Goal: Check status: Check status

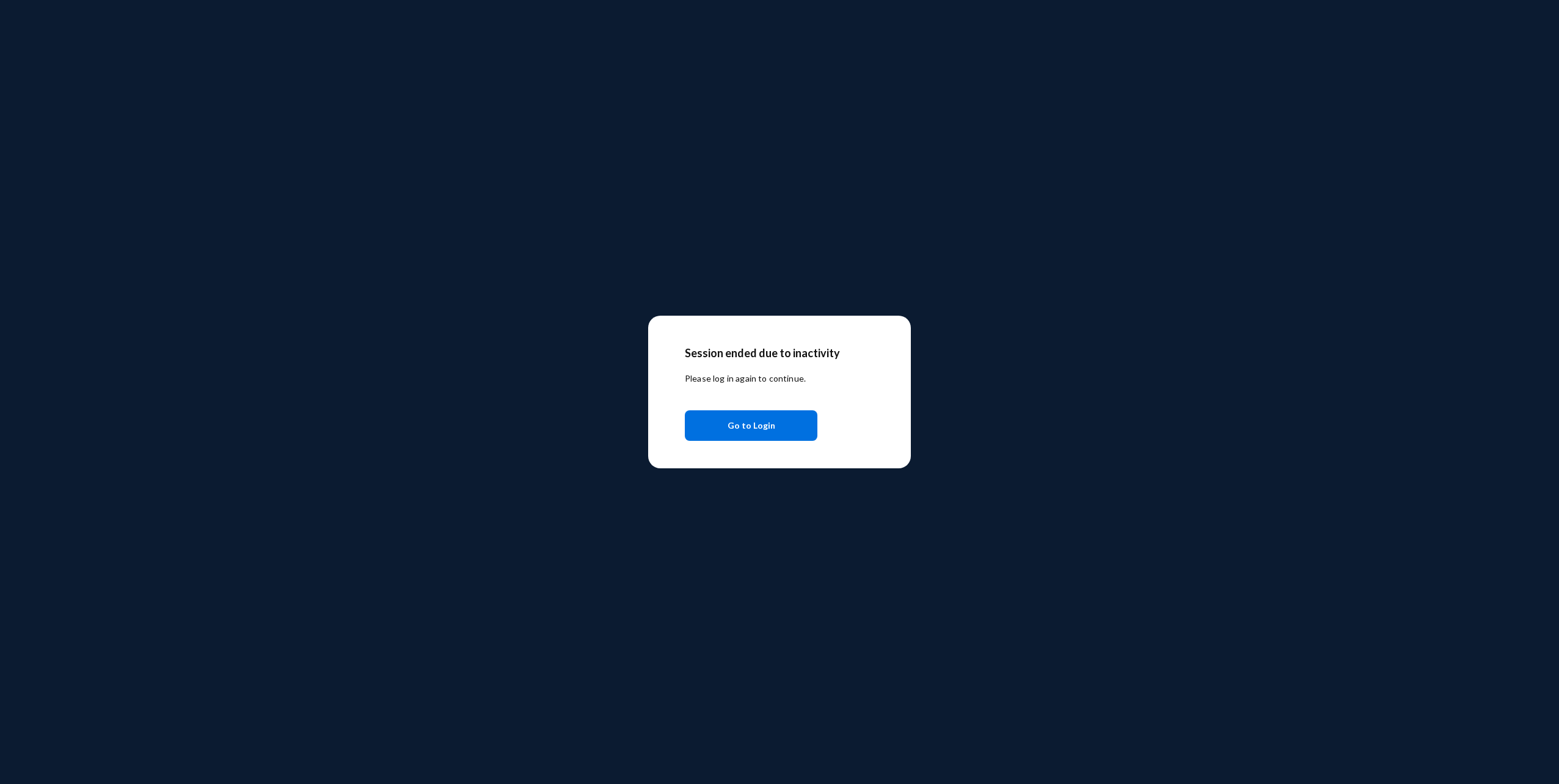
click at [783, 422] on button "Go to Login" at bounding box center [751, 425] width 133 height 31
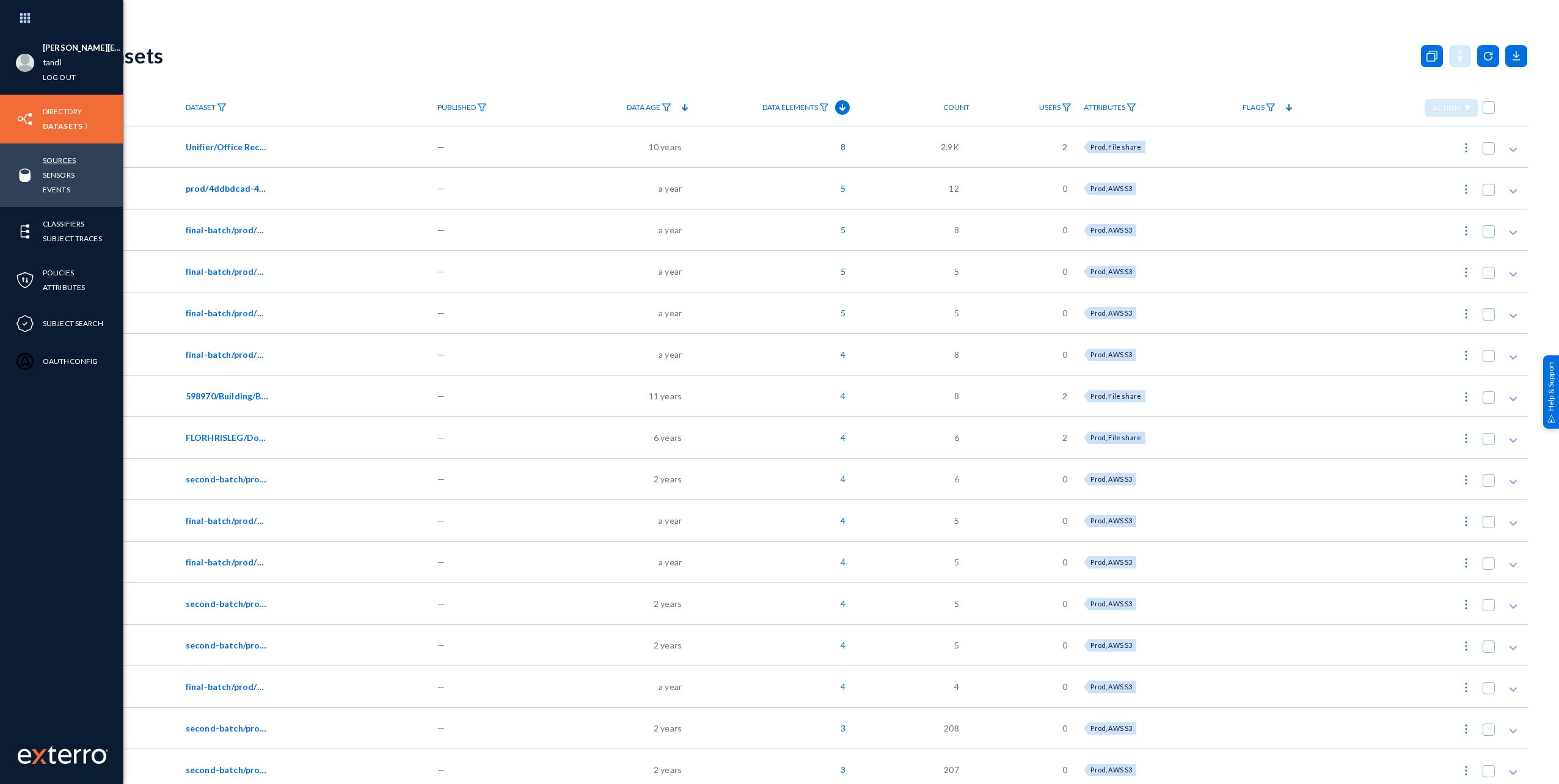
click at [60, 156] on link "Sources" at bounding box center [59, 160] width 33 height 14
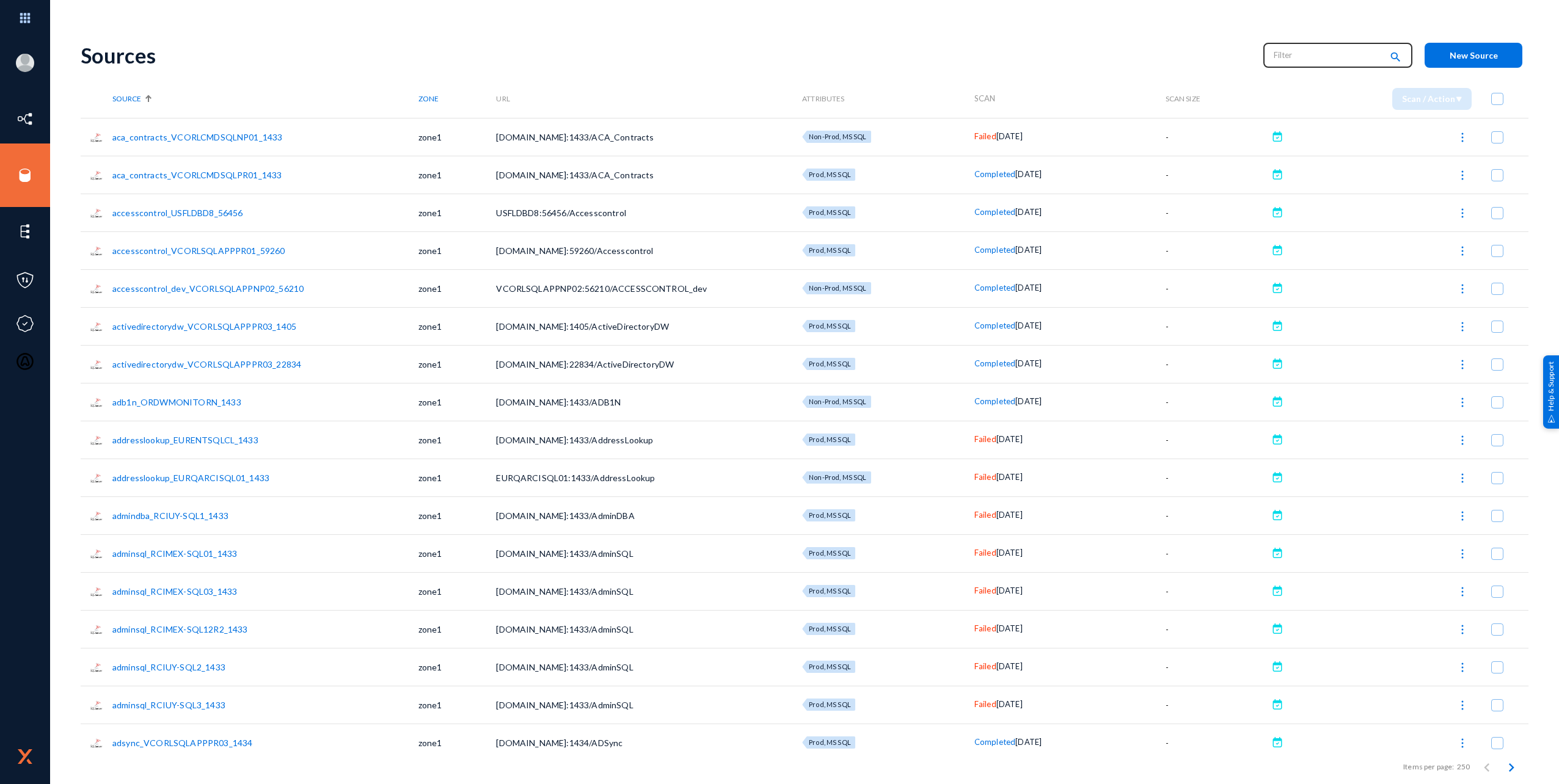
click at [1307, 51] on input "text" at bounding box center [1327, 55] width 107 height 18
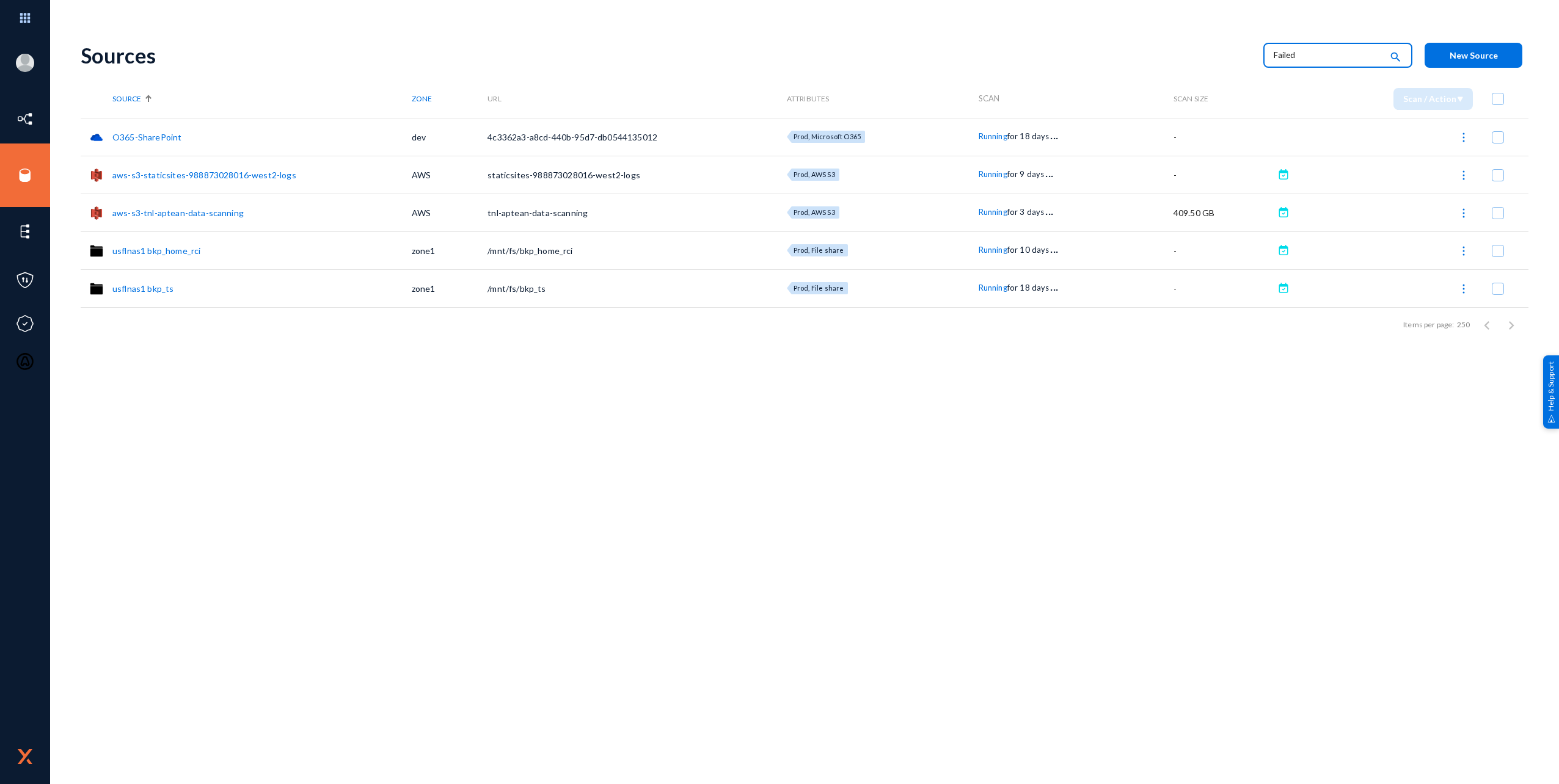
type input "Failed"
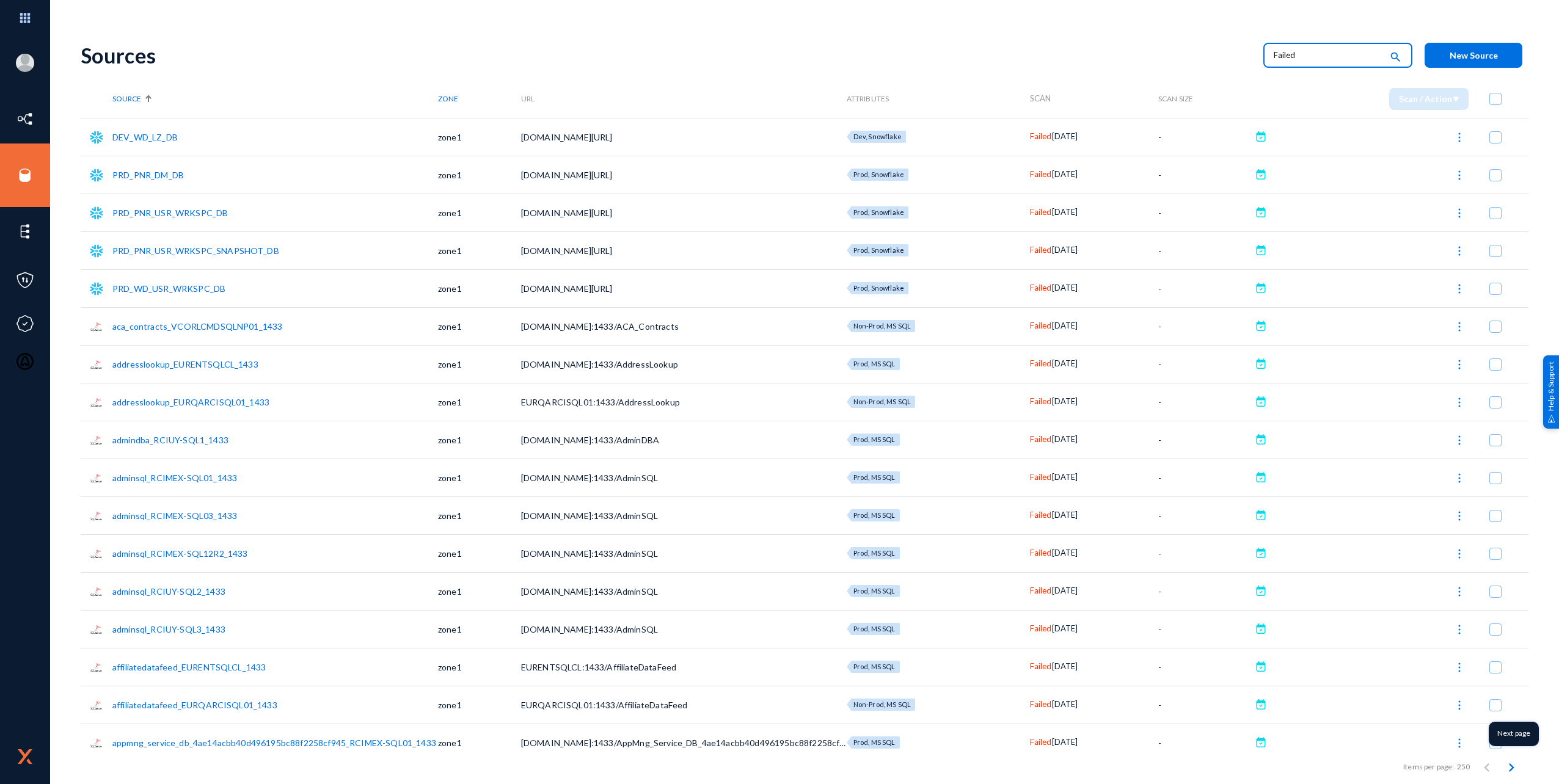
click at [1503, 767] on icon "Next page" at bounding box center [1511, 767] width 17 height 17
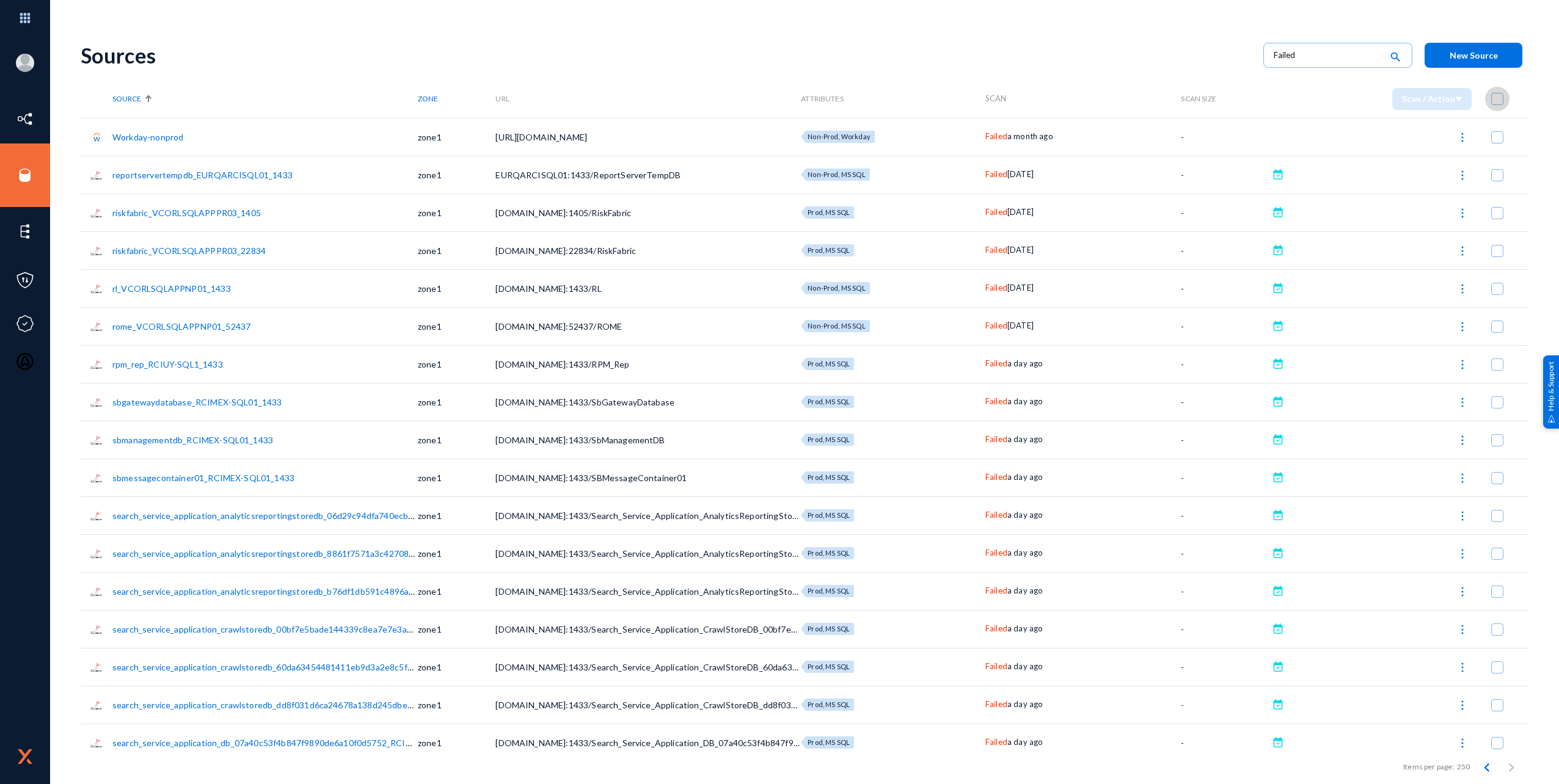
click at [1491, 100] on span at bounding box center [1497, 99] width 12 height 12
click at [1497, 104] on input "checkbox" at bounding box center [1497, 105] width 2 height 2
checkbox input "true"
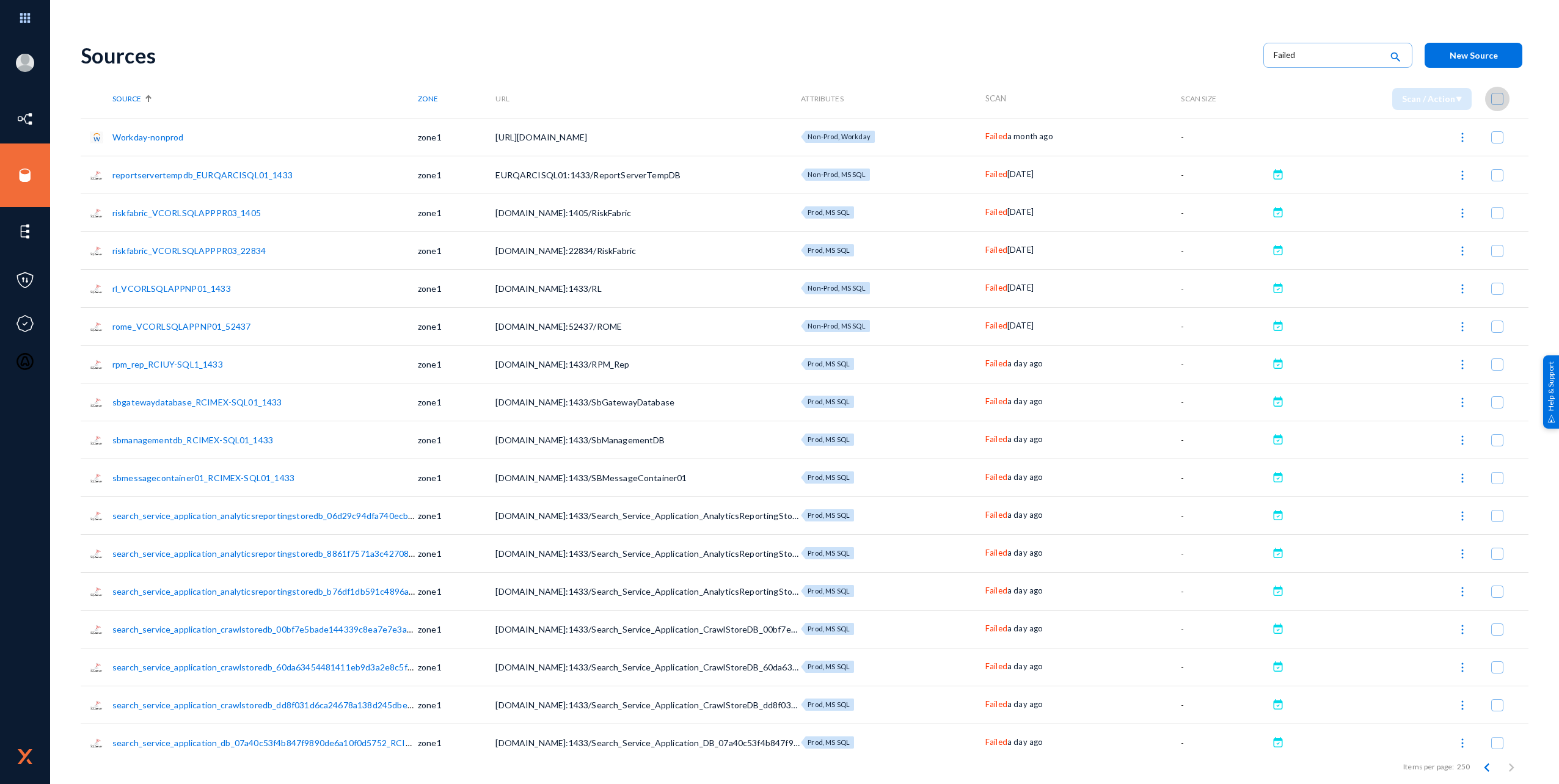
checkbox input "true"
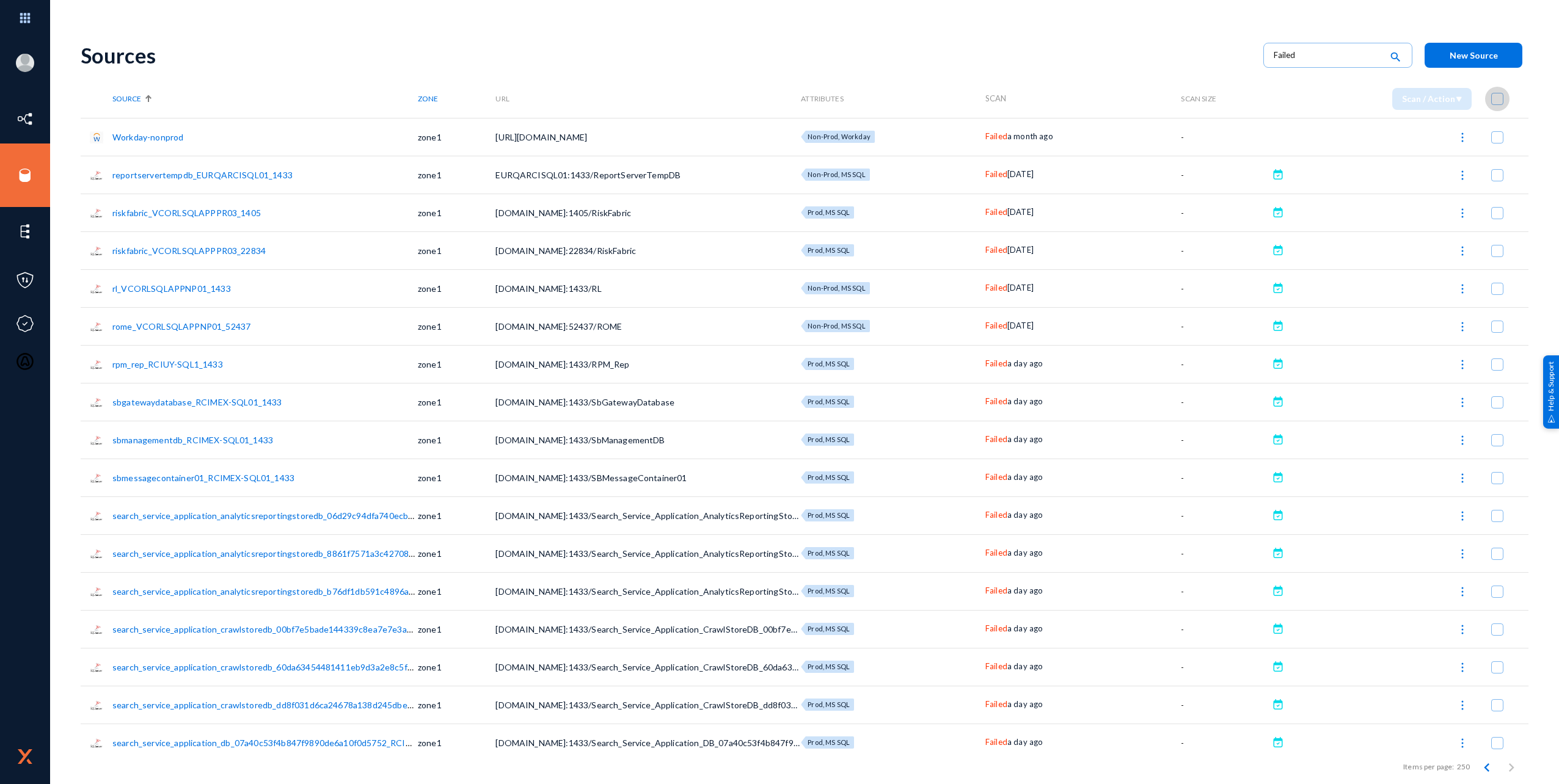
checkbox input "true"
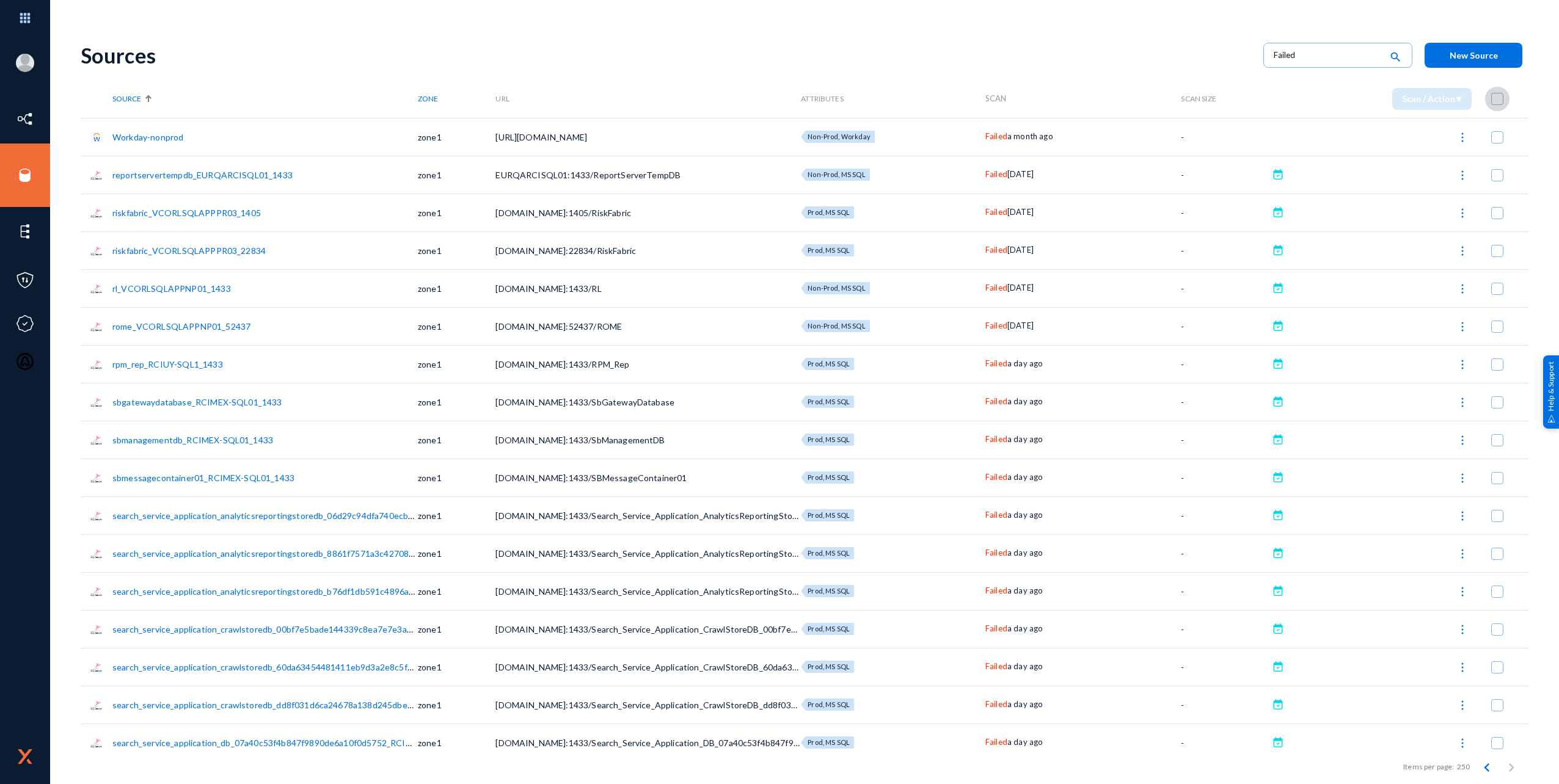
checkbox input "true"
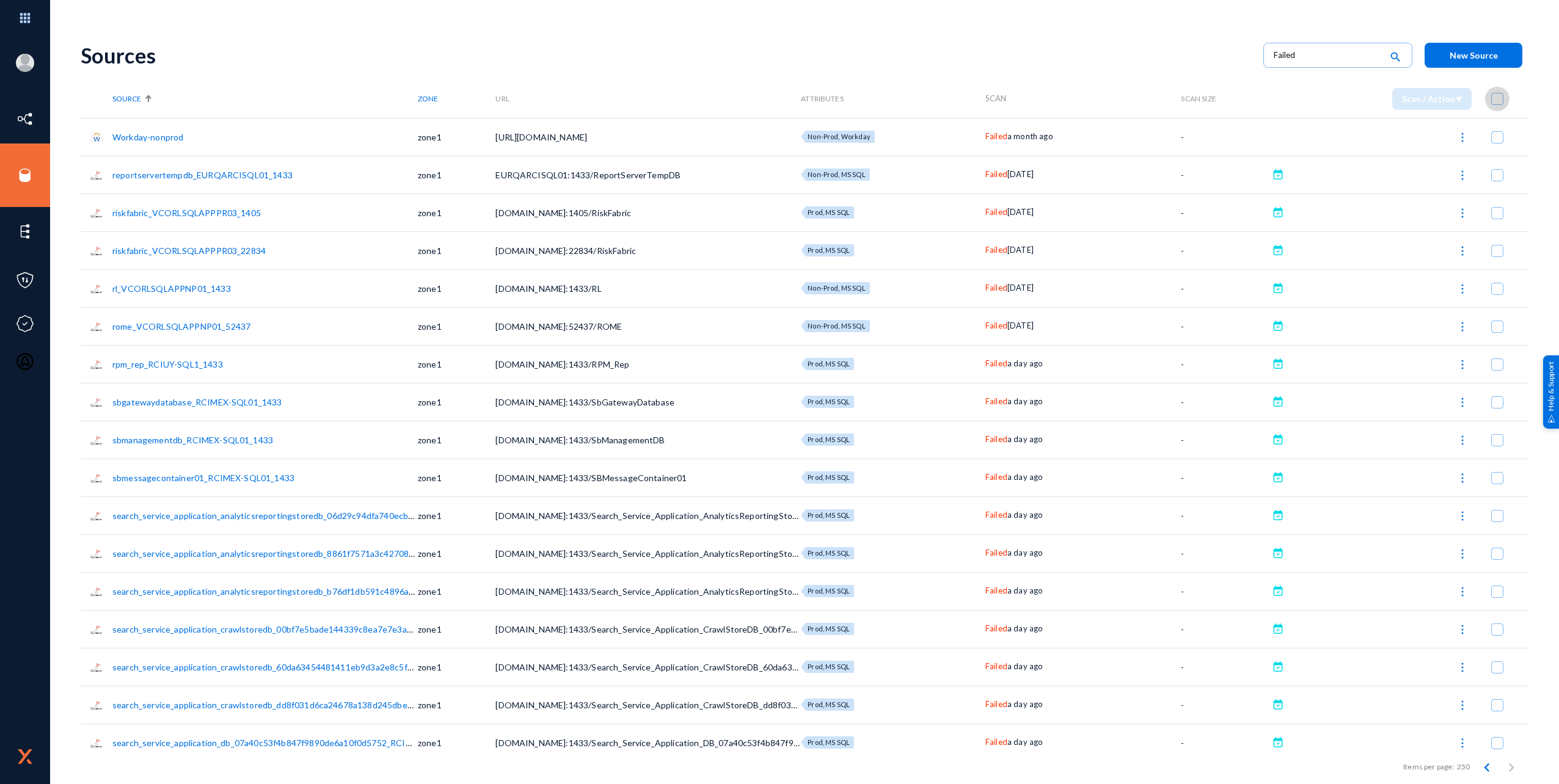
checkbox input "true"
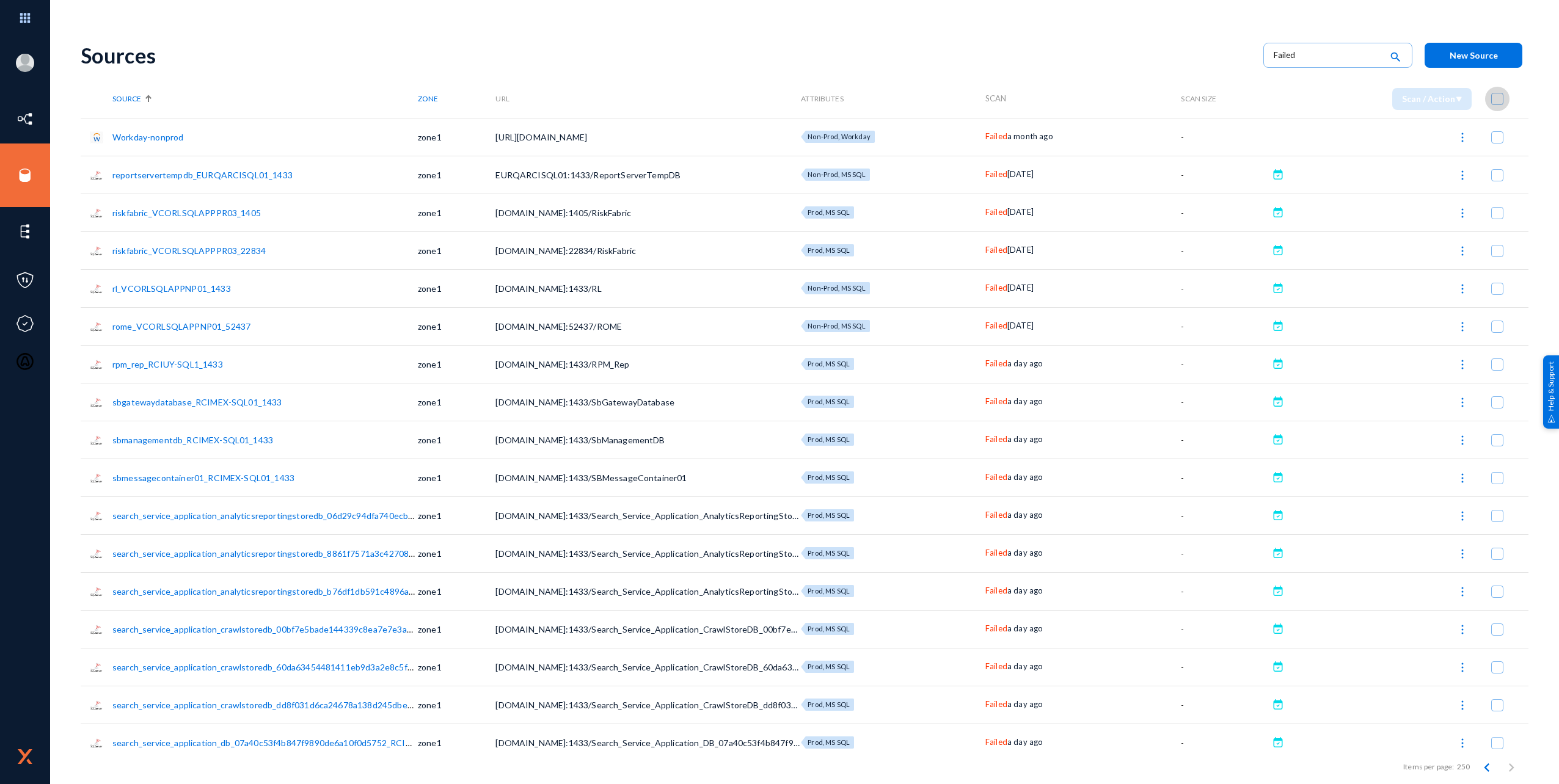
checkbox input "true"
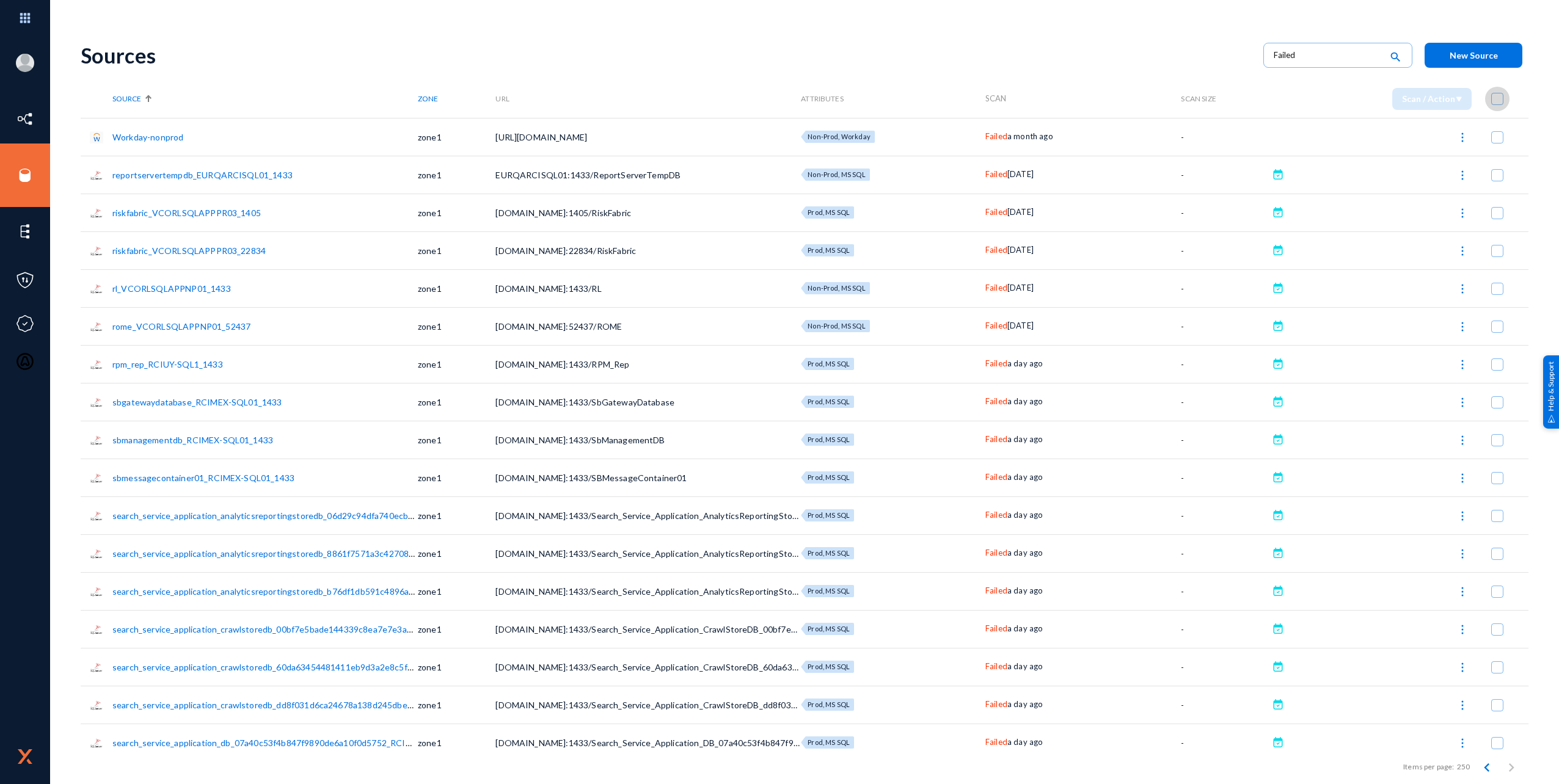
checkbox input "true"
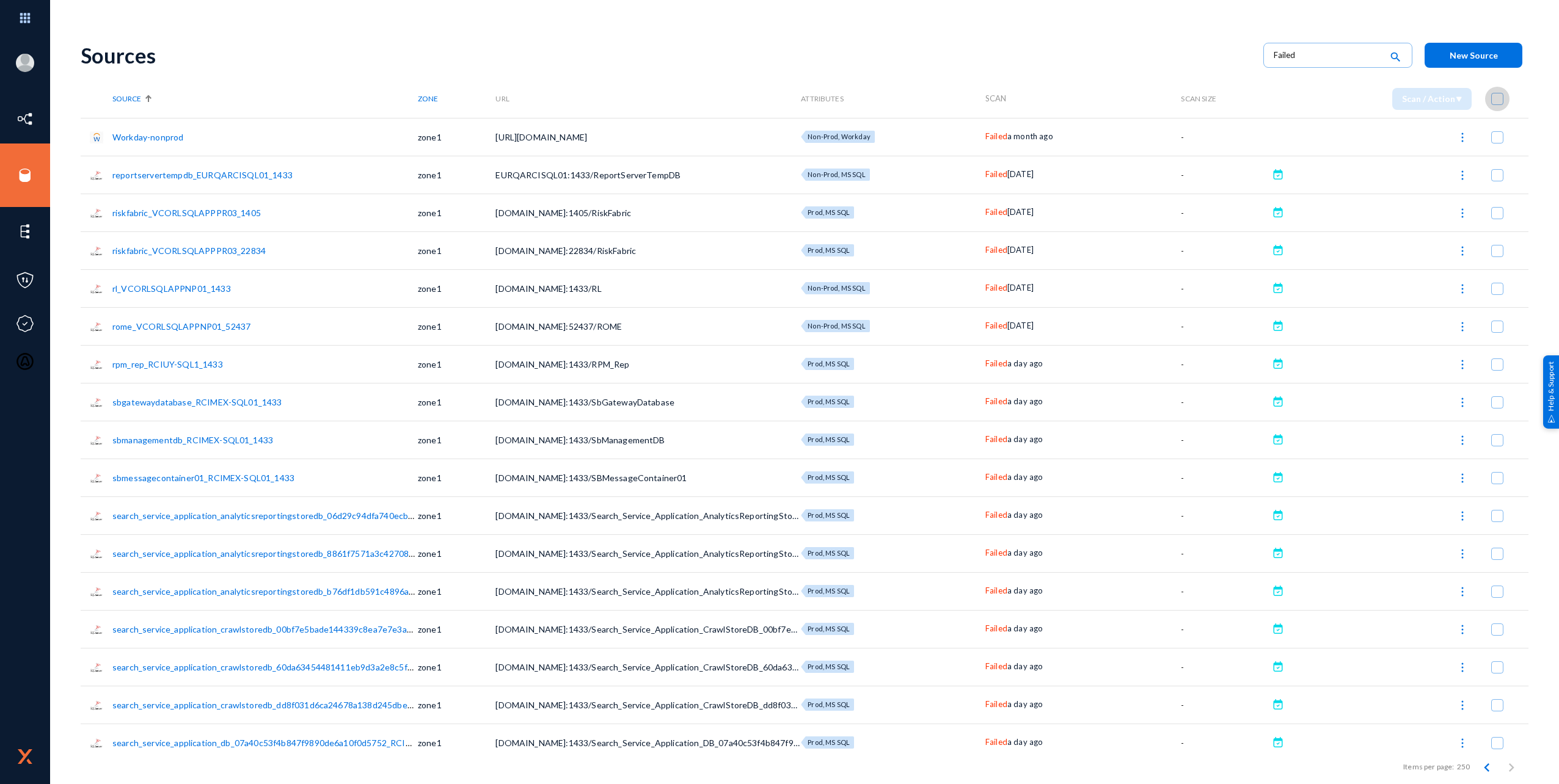
checkbox input "true"
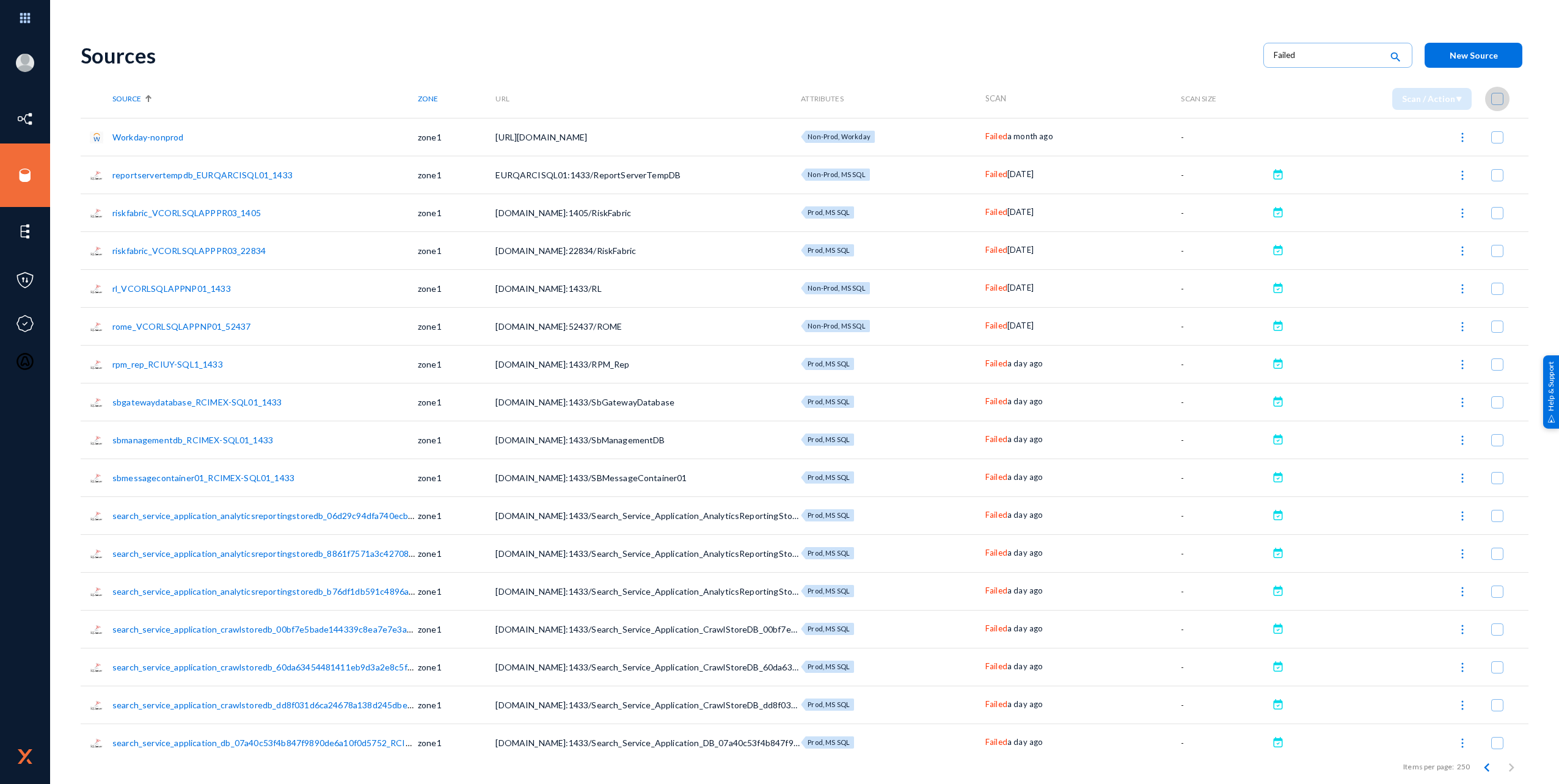
checkbox input "true"
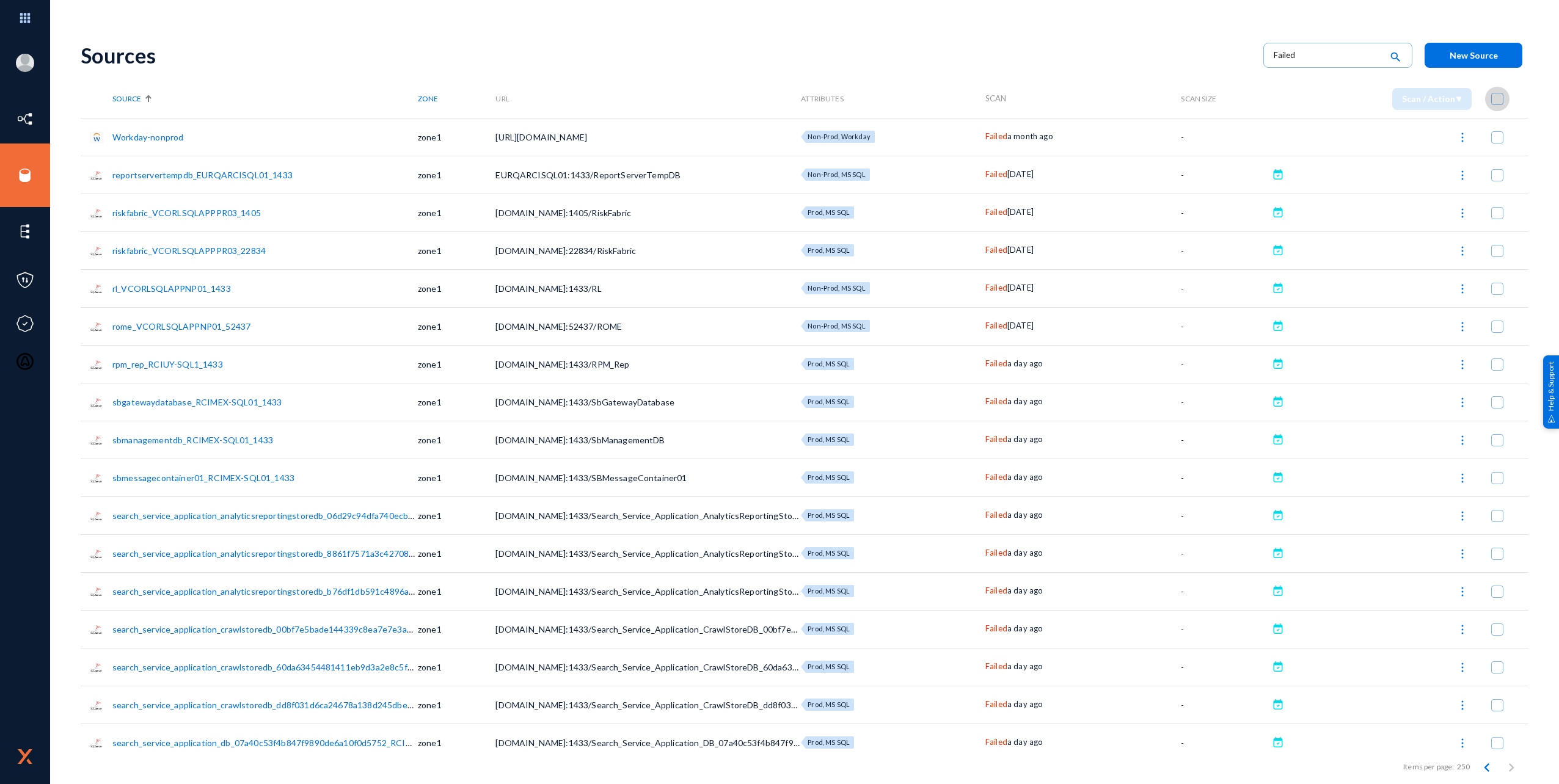
checkbox input "true"
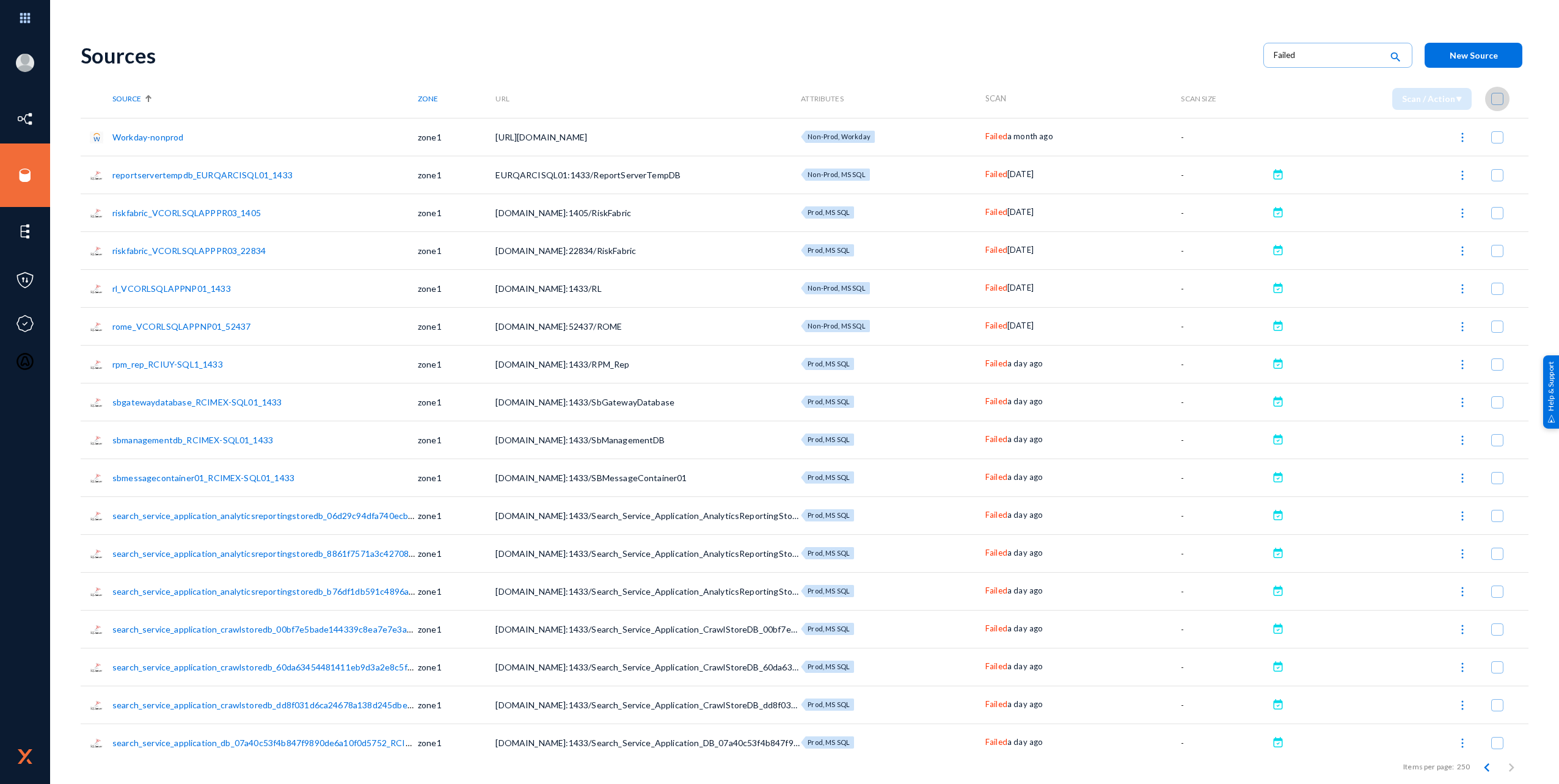
checkbox input "true"
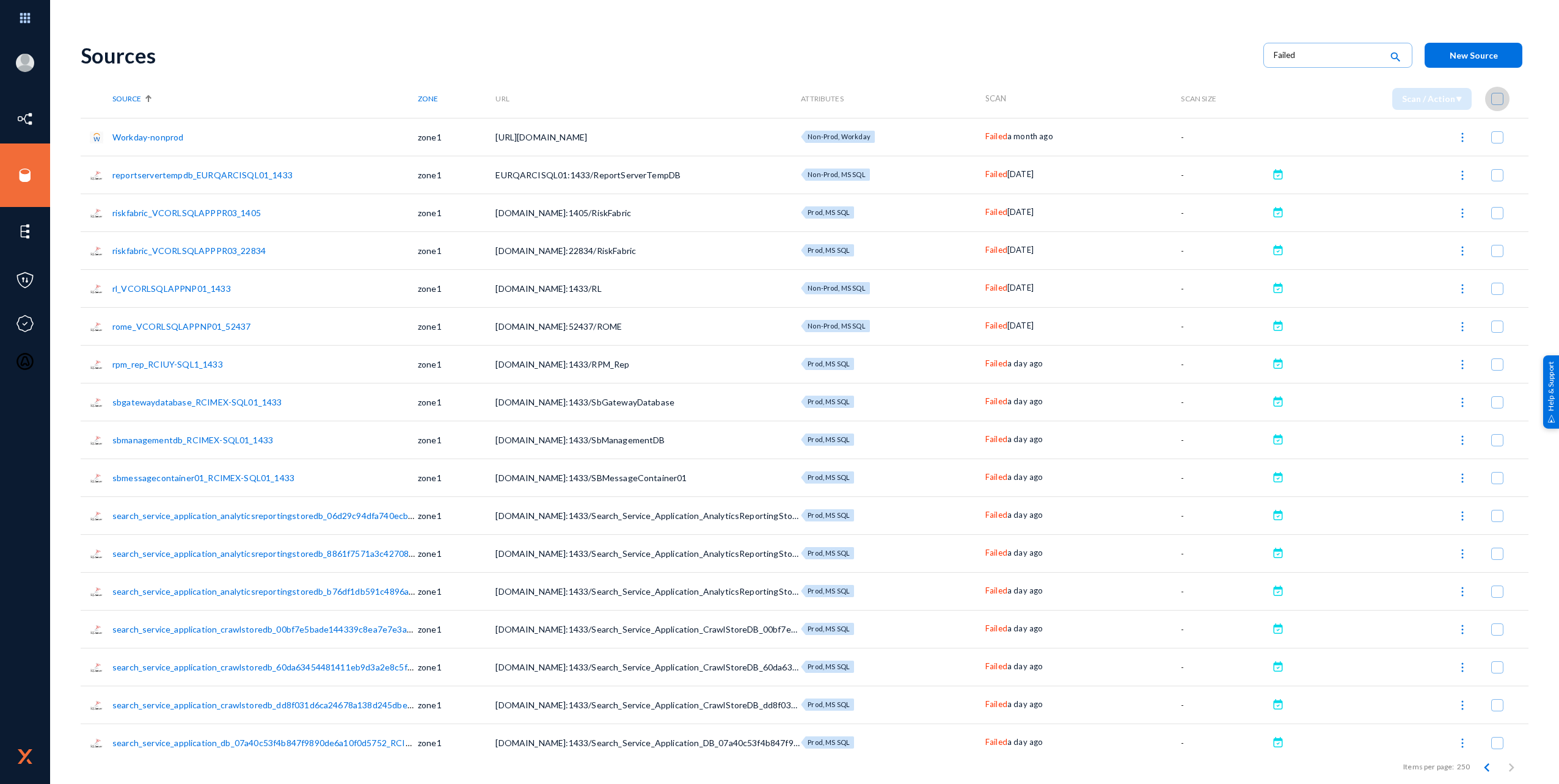
checkbox input "true"
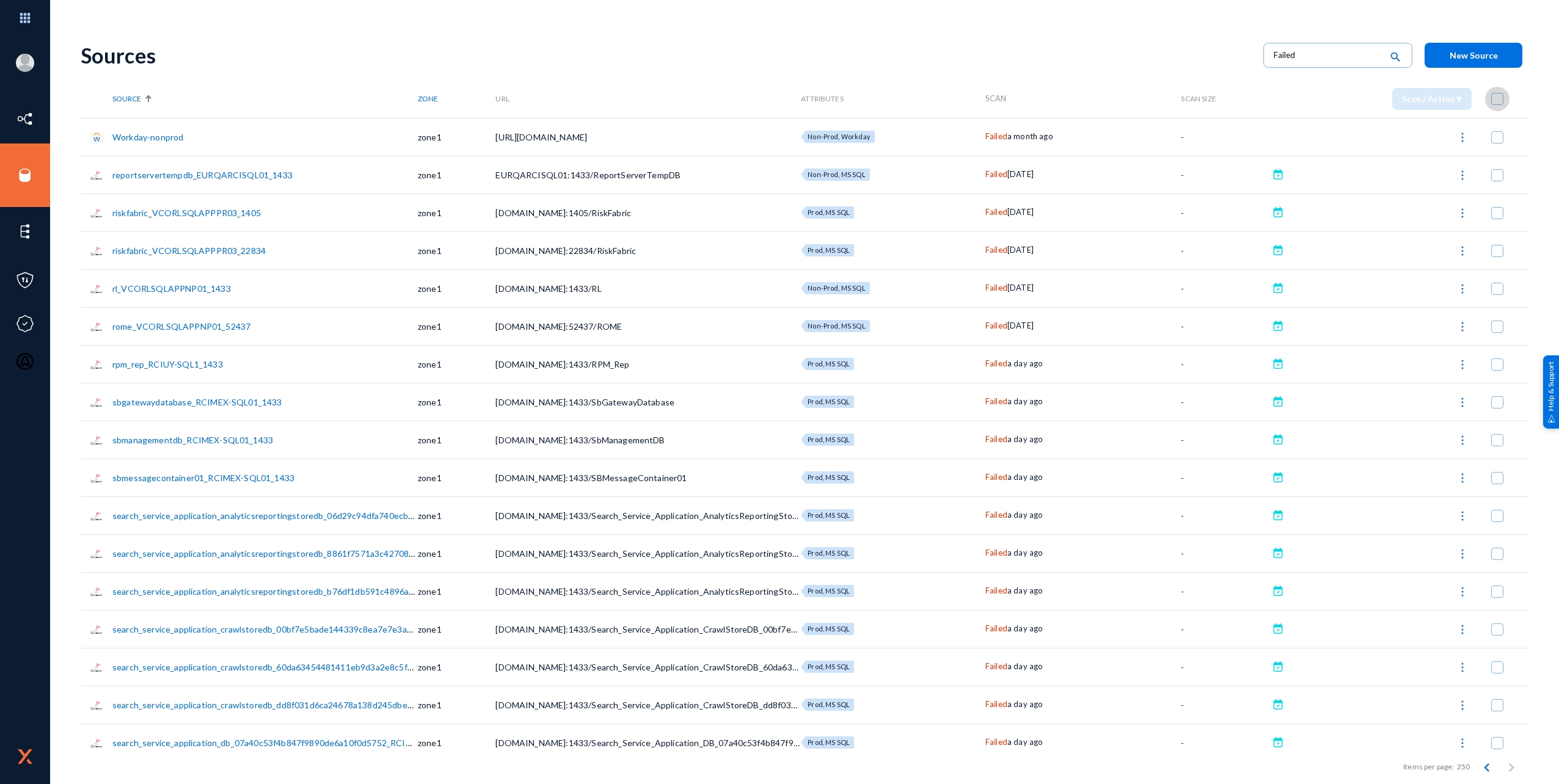
checkbox input "true"
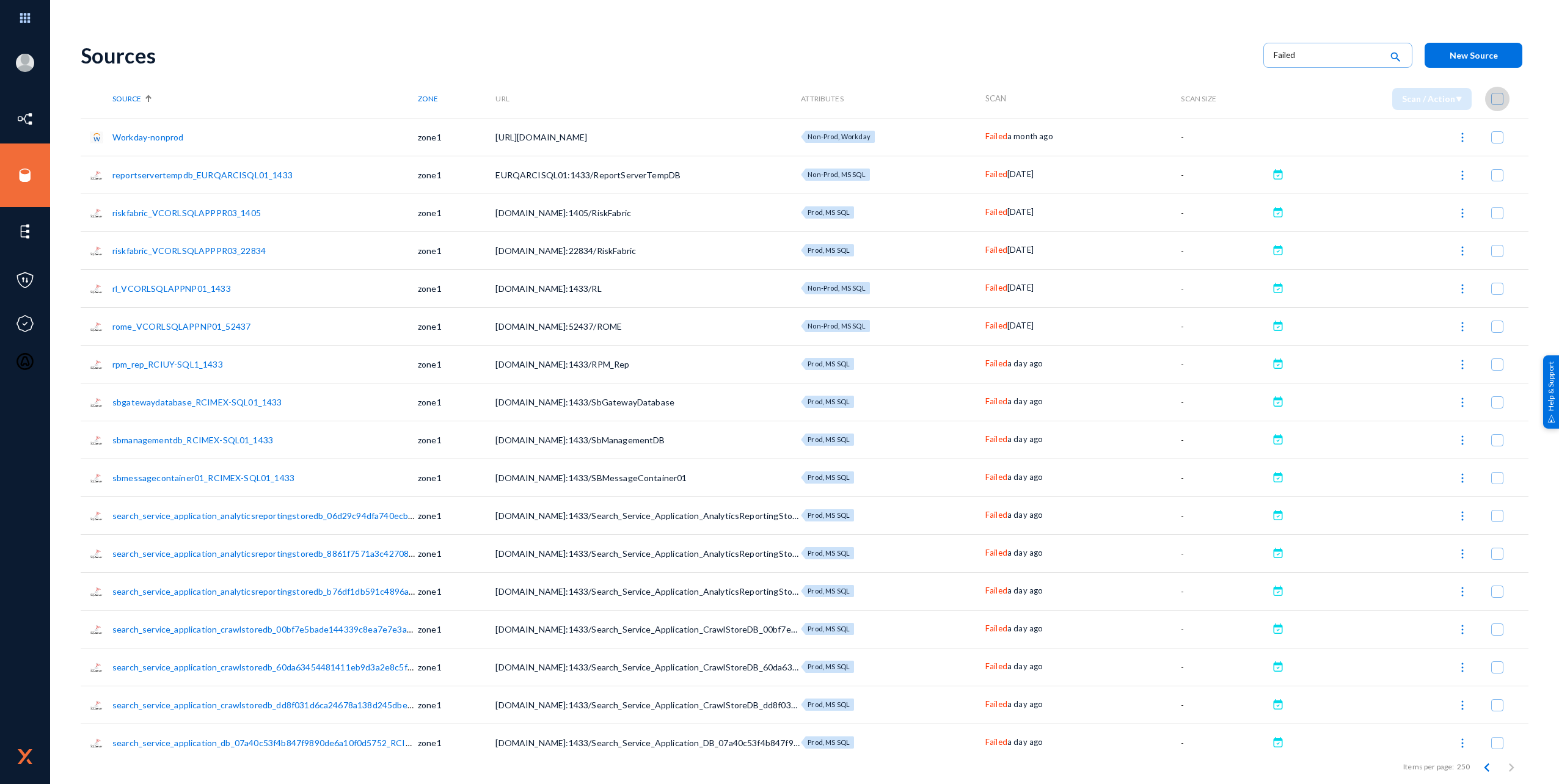
checkbox input "true"
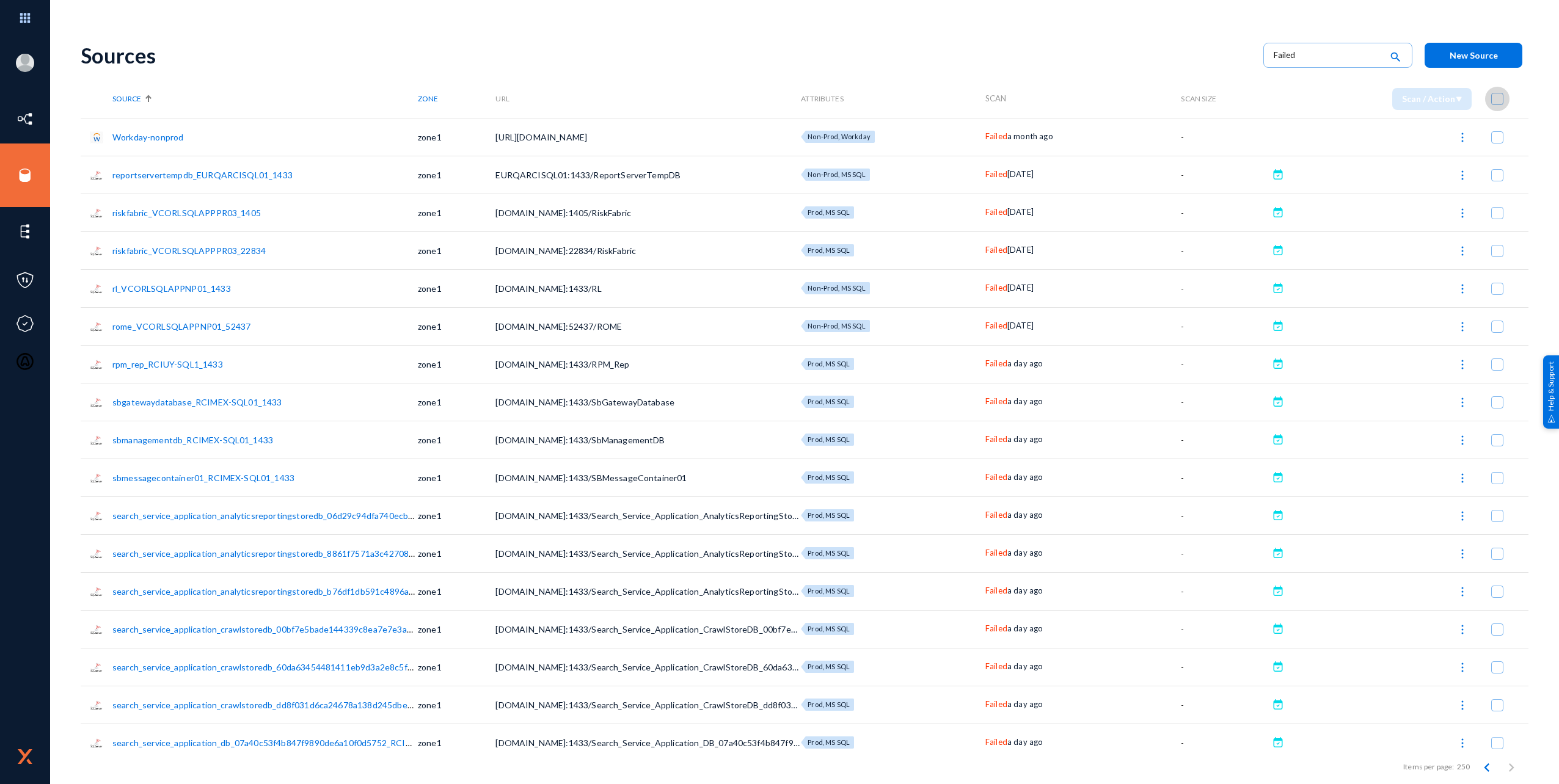
checkbox input "true"
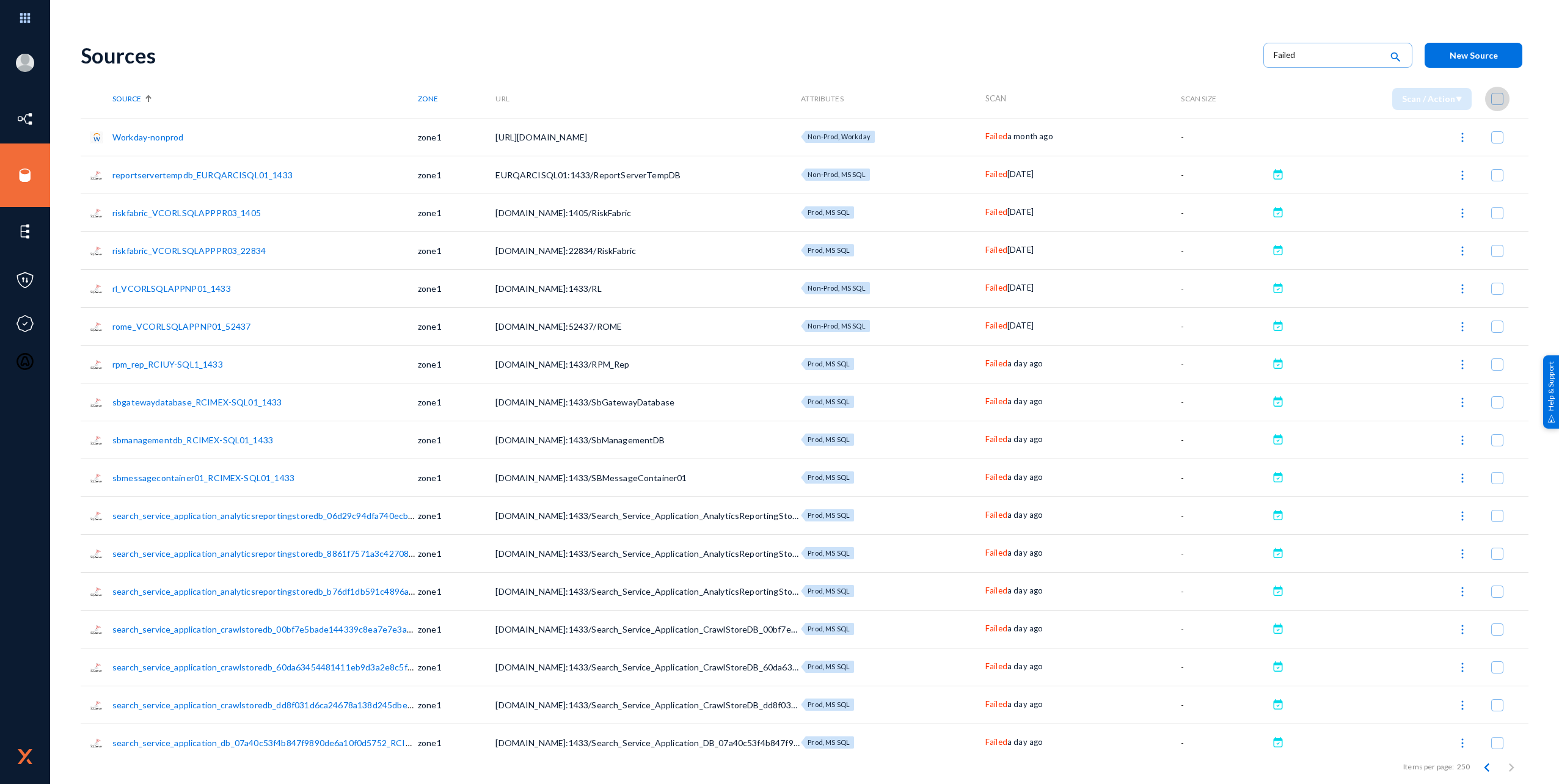
checkbox input "true"
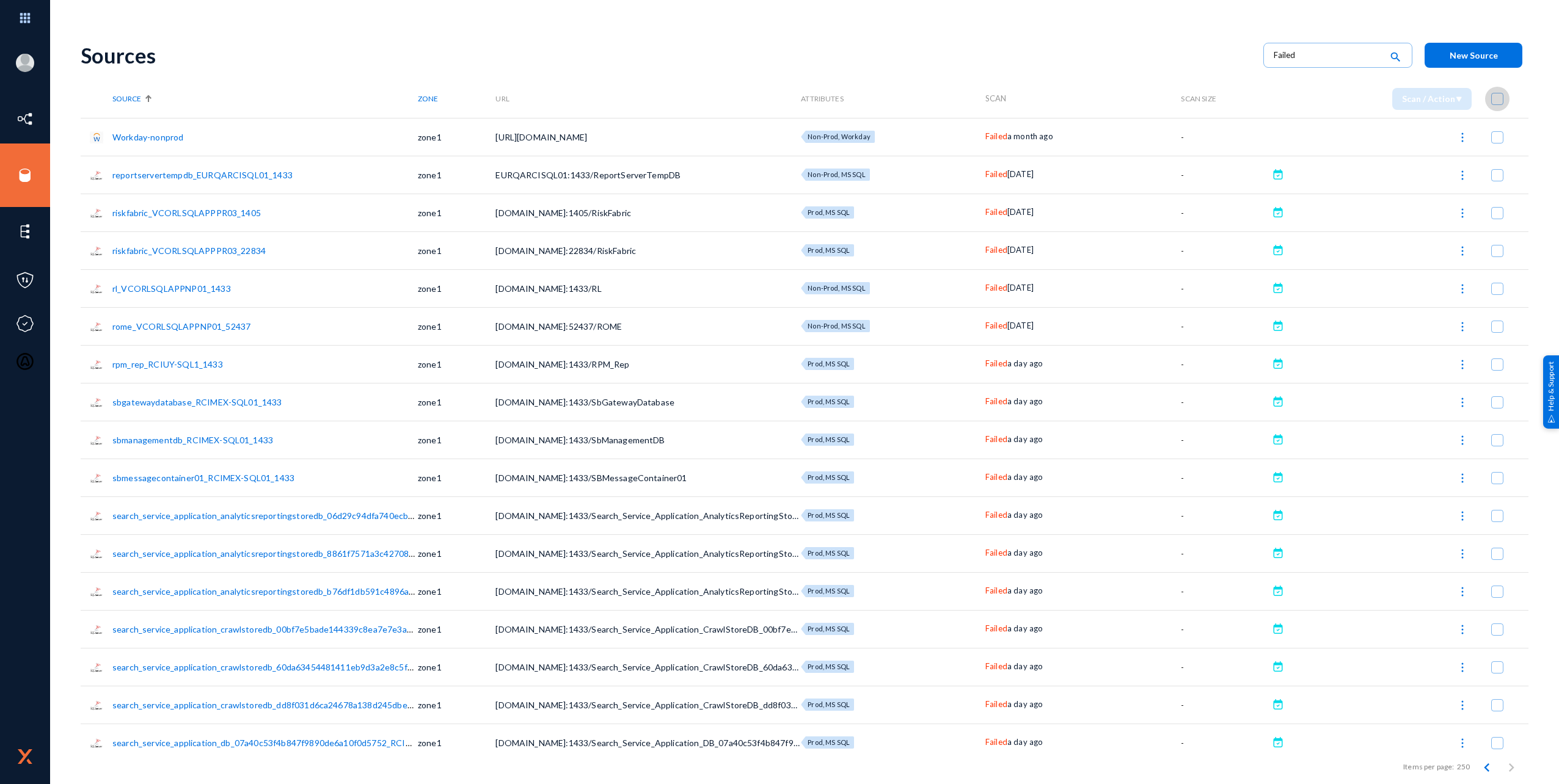
checkbox input "true"
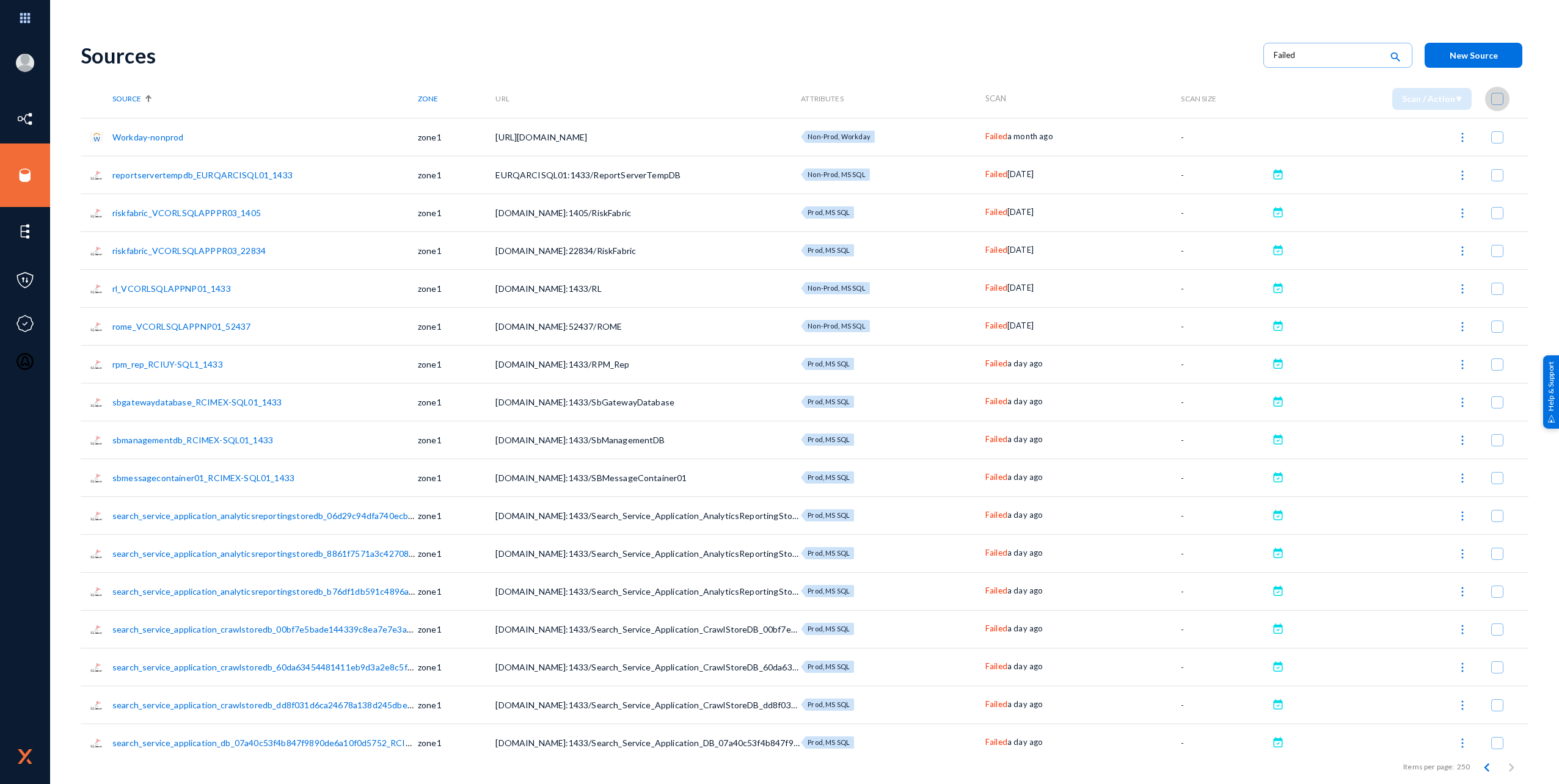
checkbox input "true"
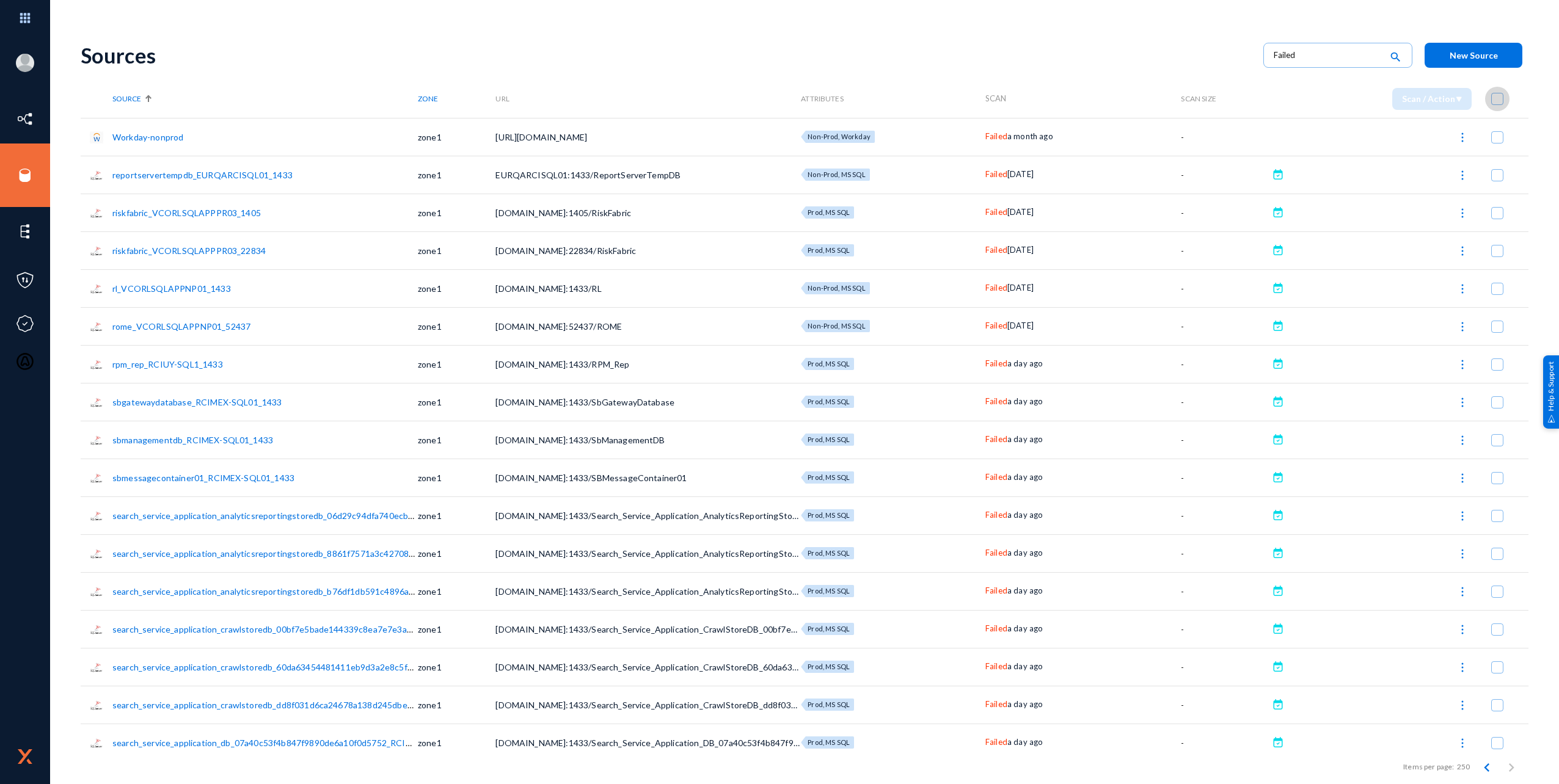
checkbox input "true"
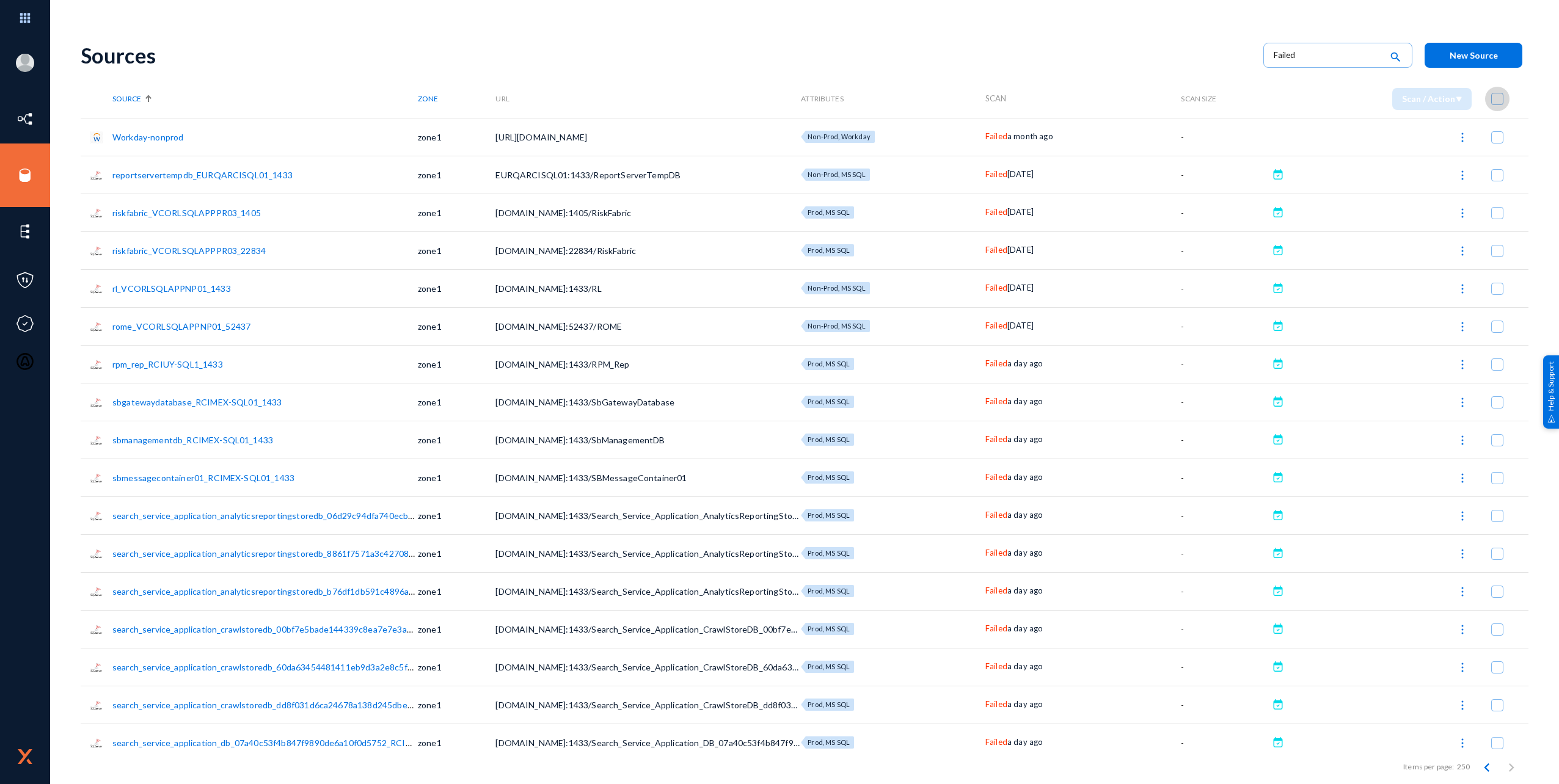
checkbox input "true"
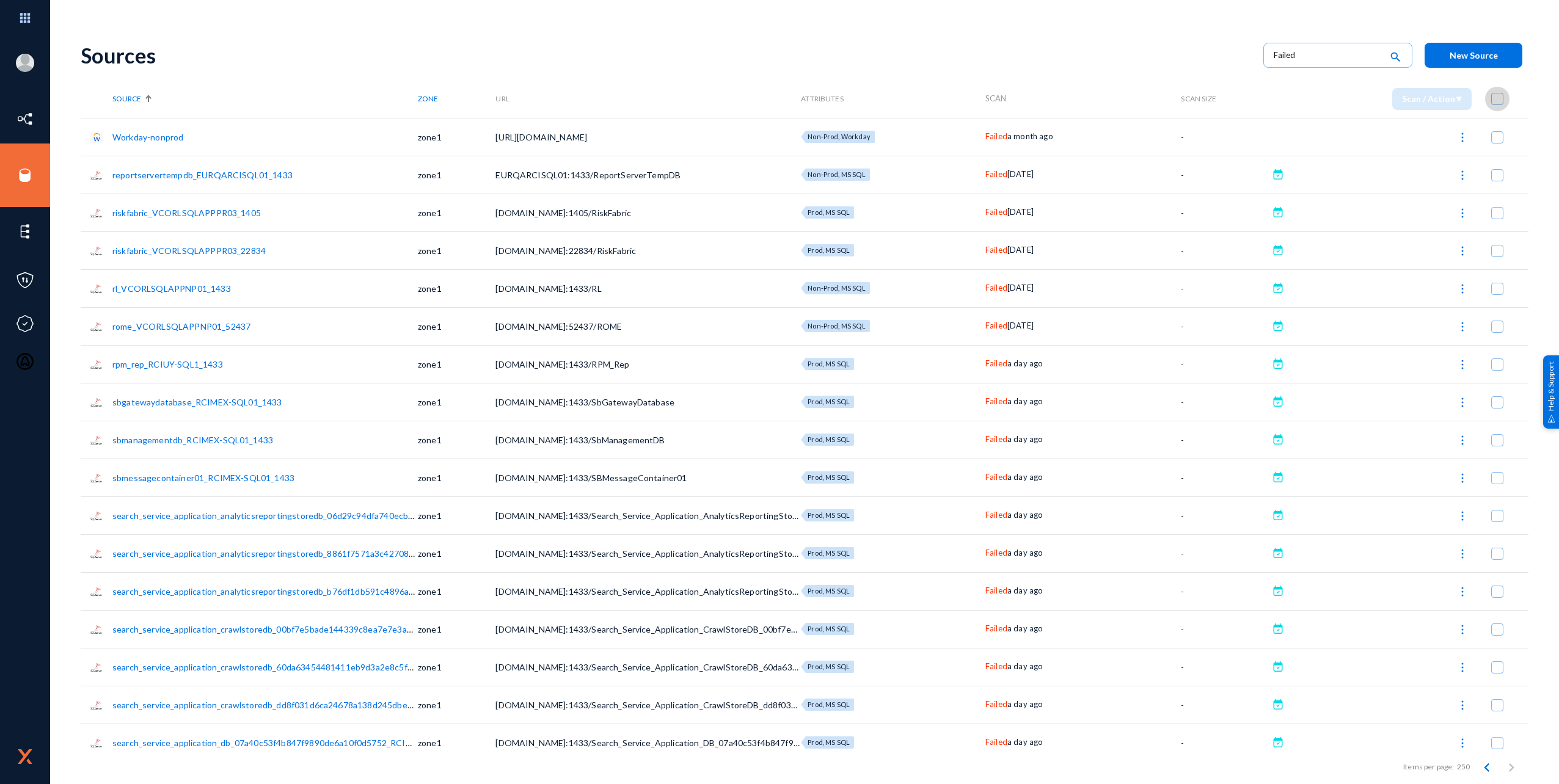
checkbox input "true"
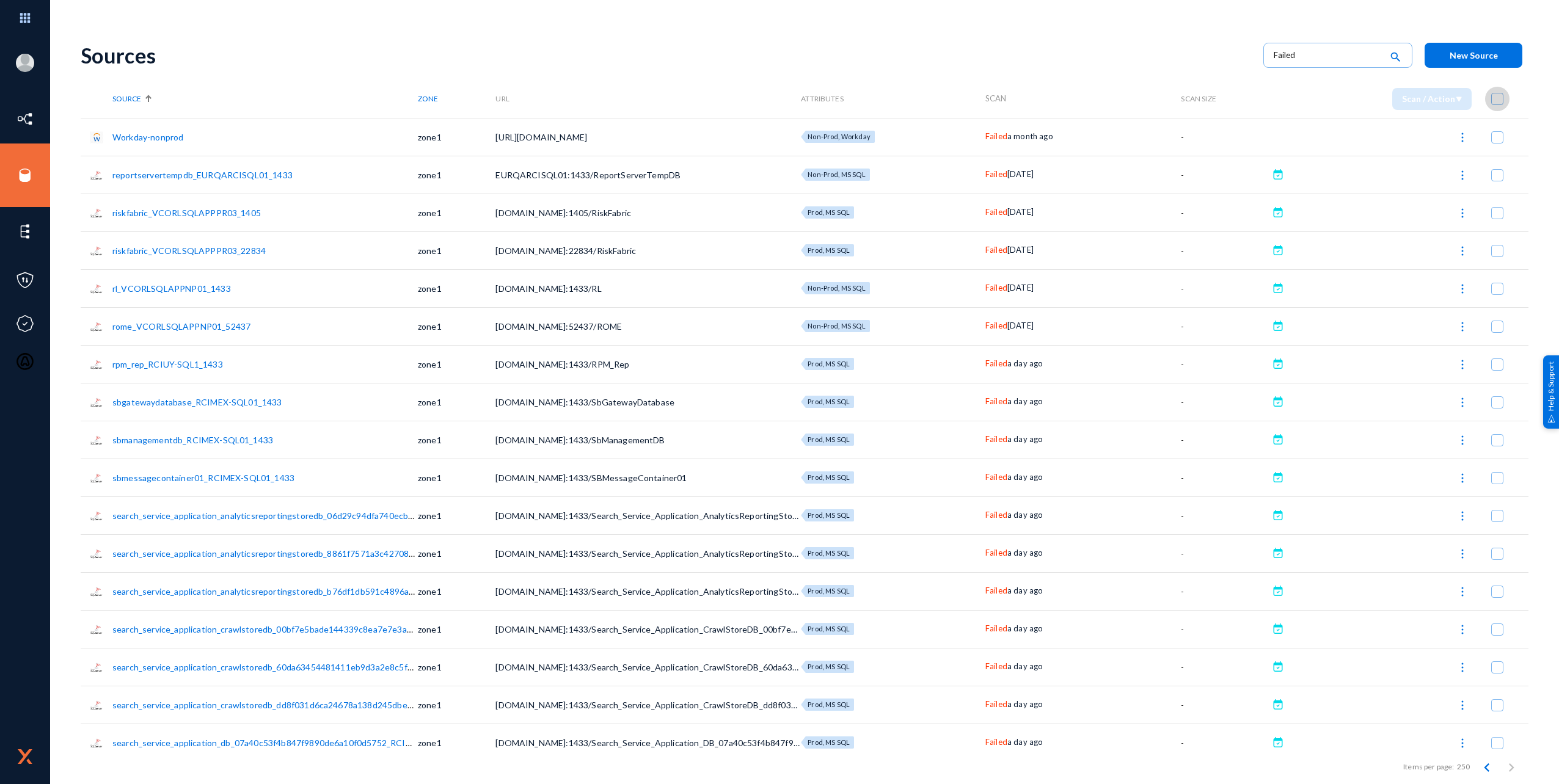
checkbox input "true"
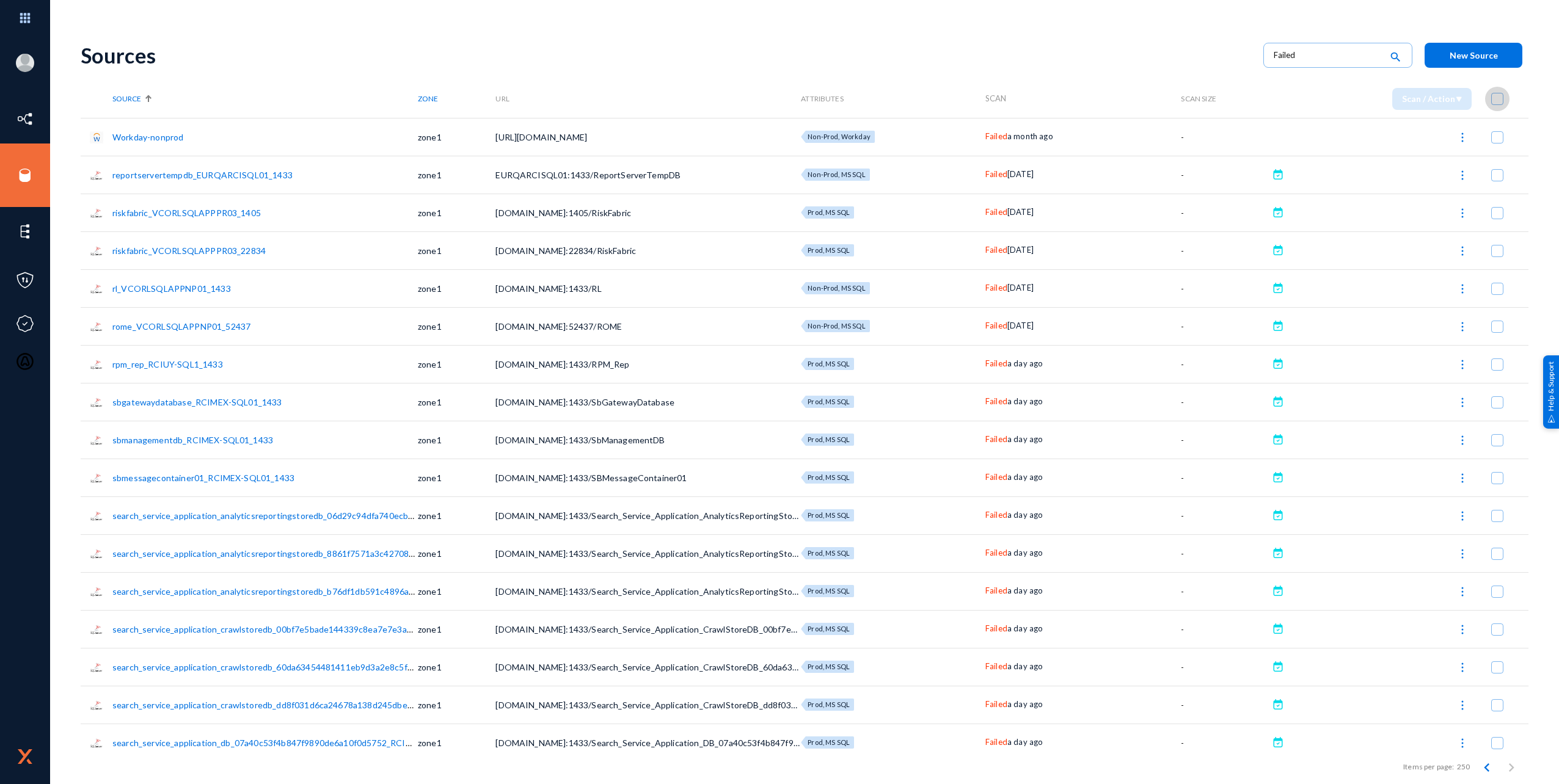
checkbox input "true"
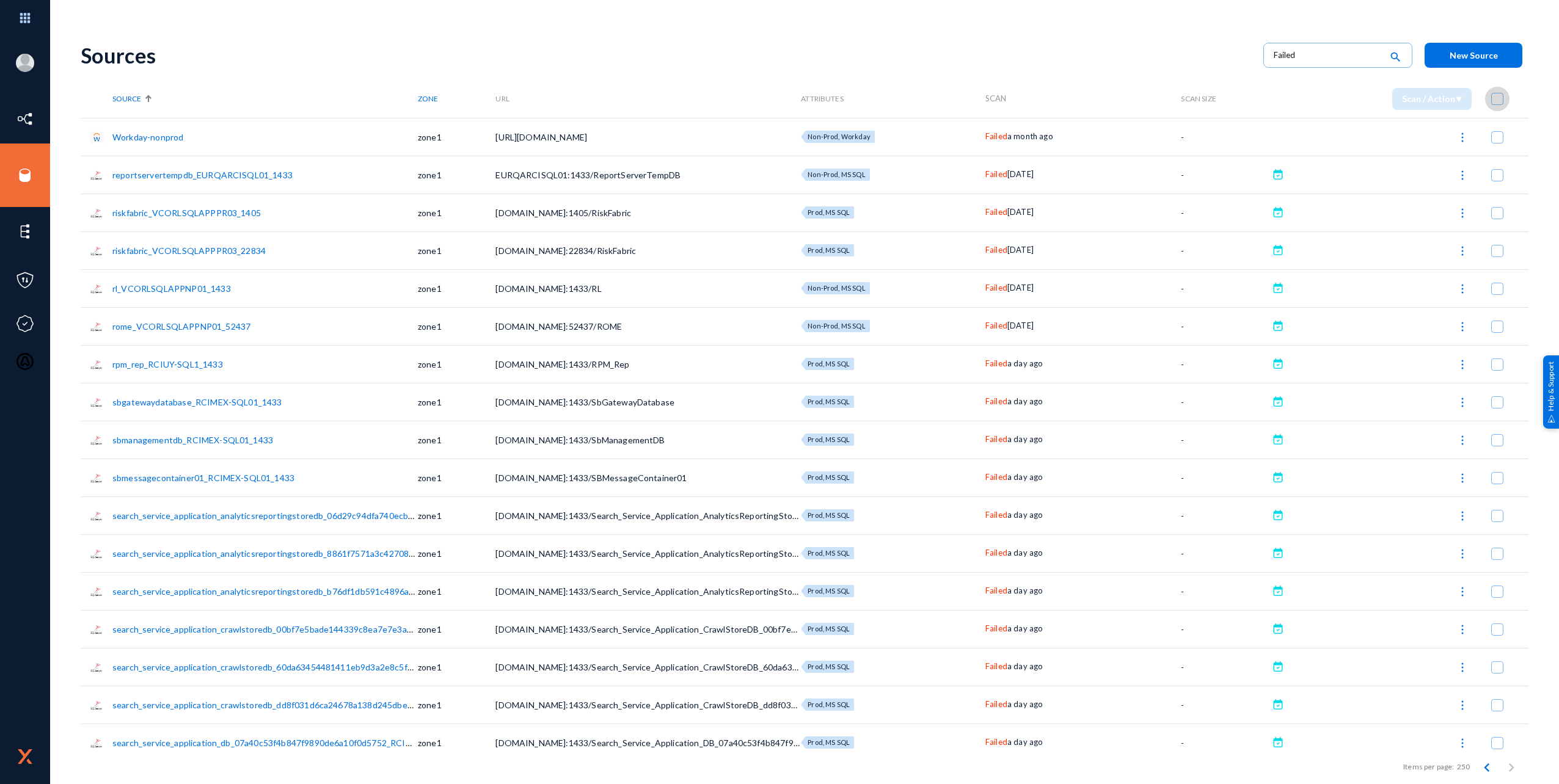
checkbox input "true"
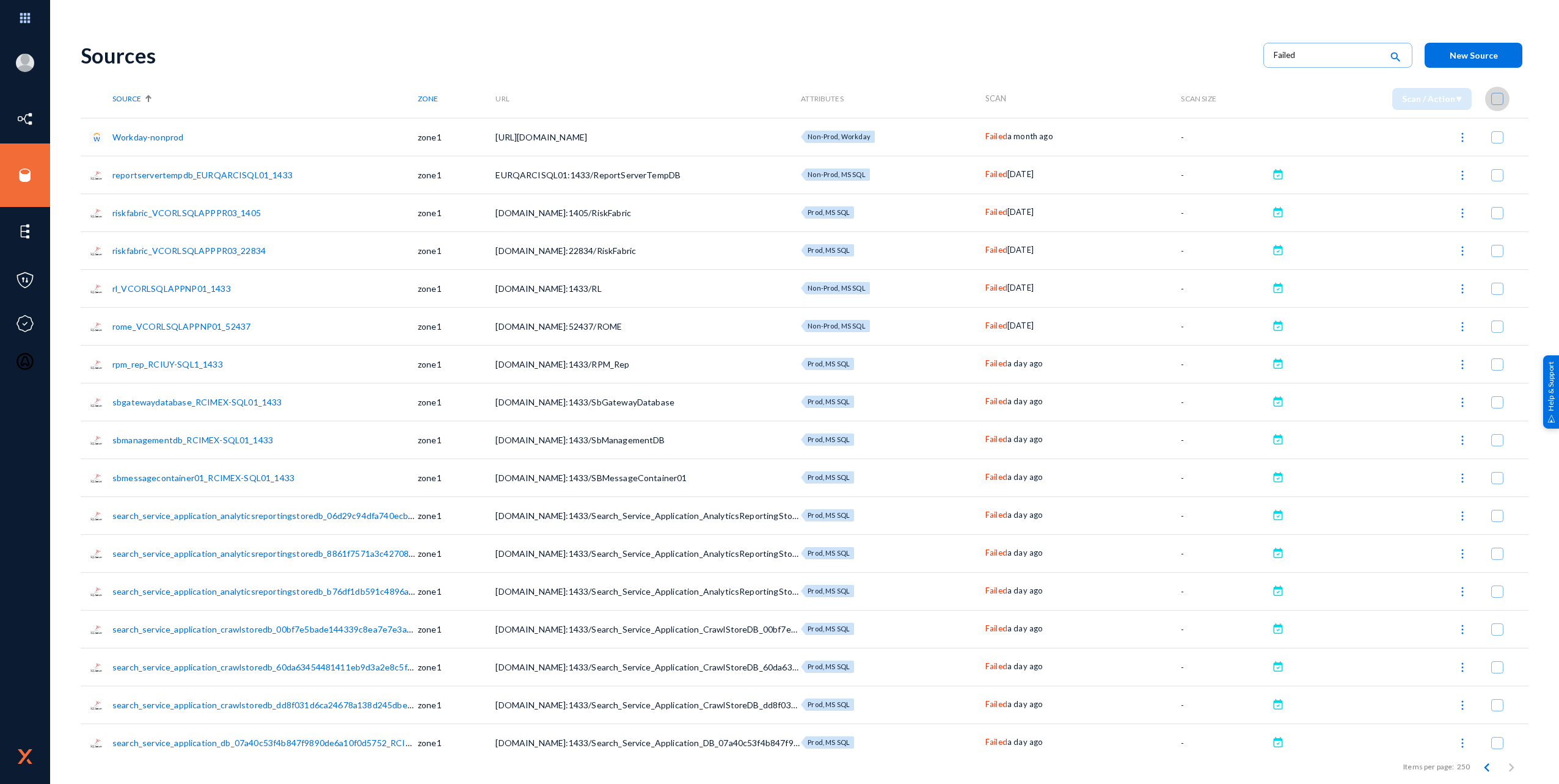
checkbox input "true"
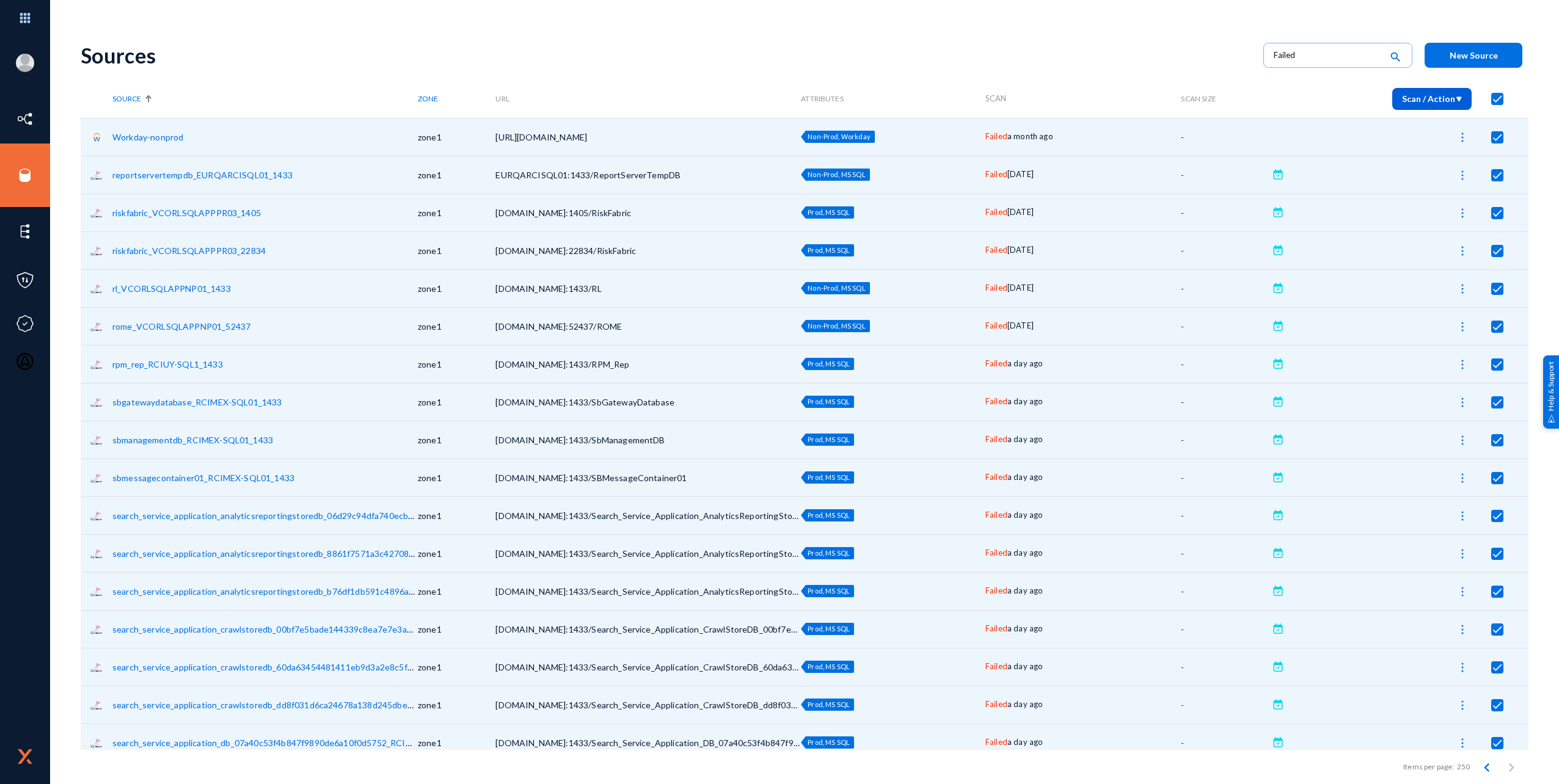
click at [1441, 95] on span "Scan / Action" at bounding box center [1432, 99] width 60 height 11
click at [983, 26] on div at bounding box center [780, 392] width 1559 height 784
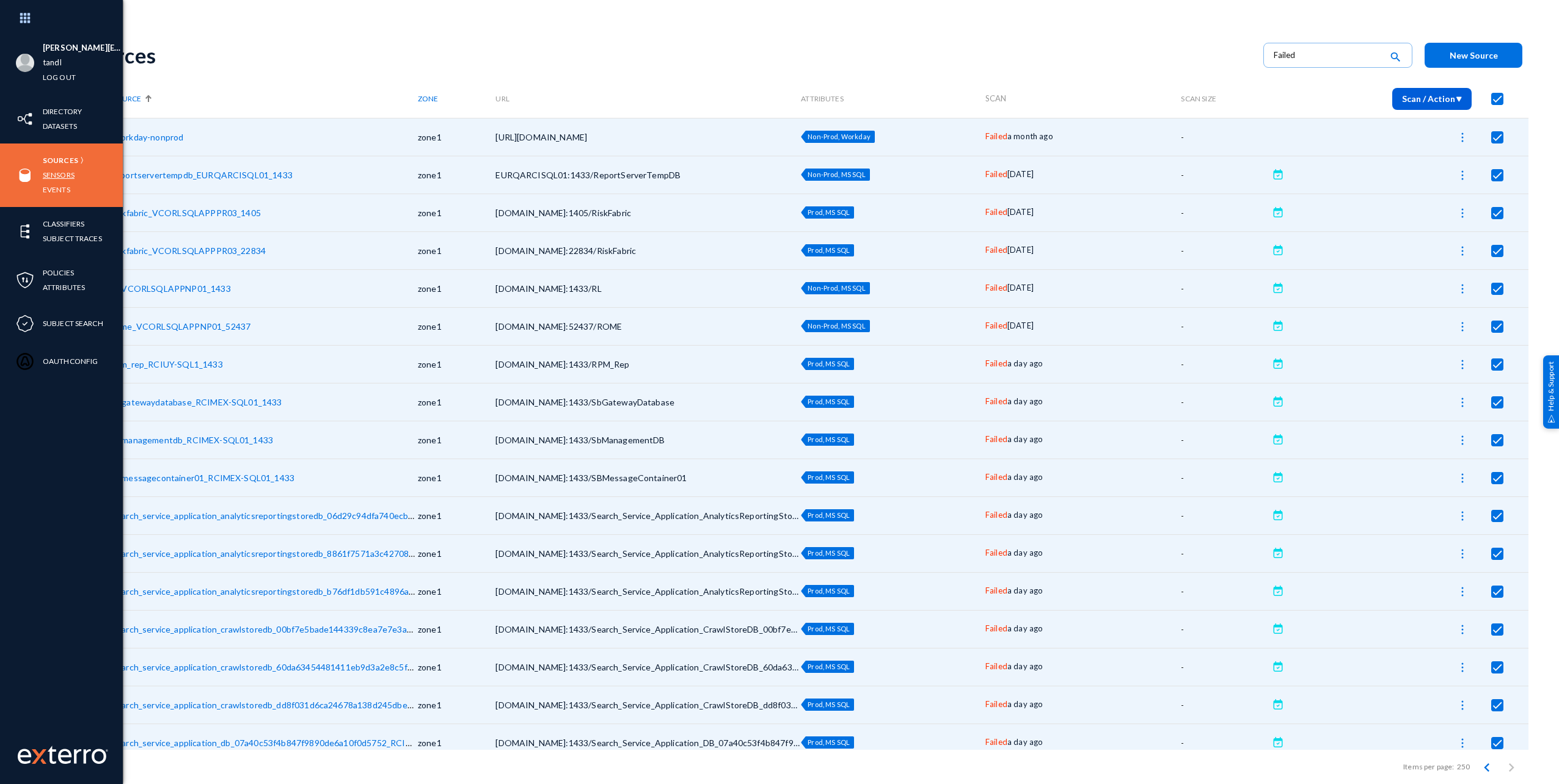
click at [68, 179] on link "Sensors" at bounding box center [59, 175] width 32 height 14
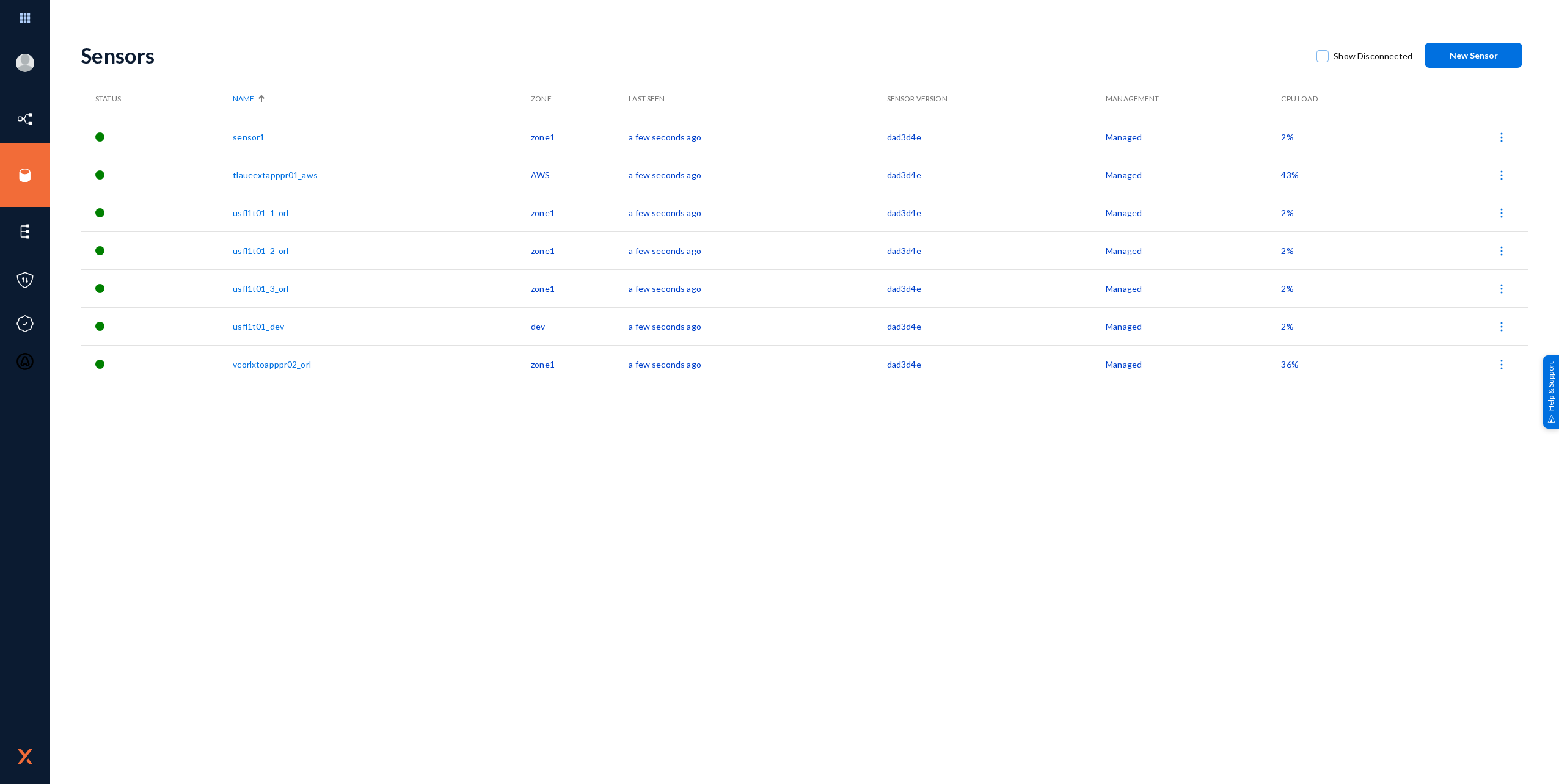
click at [229, 467] on div "Sensors Show Disconnected New Sensor Status Name Zone Last Seen Sensor Version …" at bounding box center [804, 407] width 1448 height 754
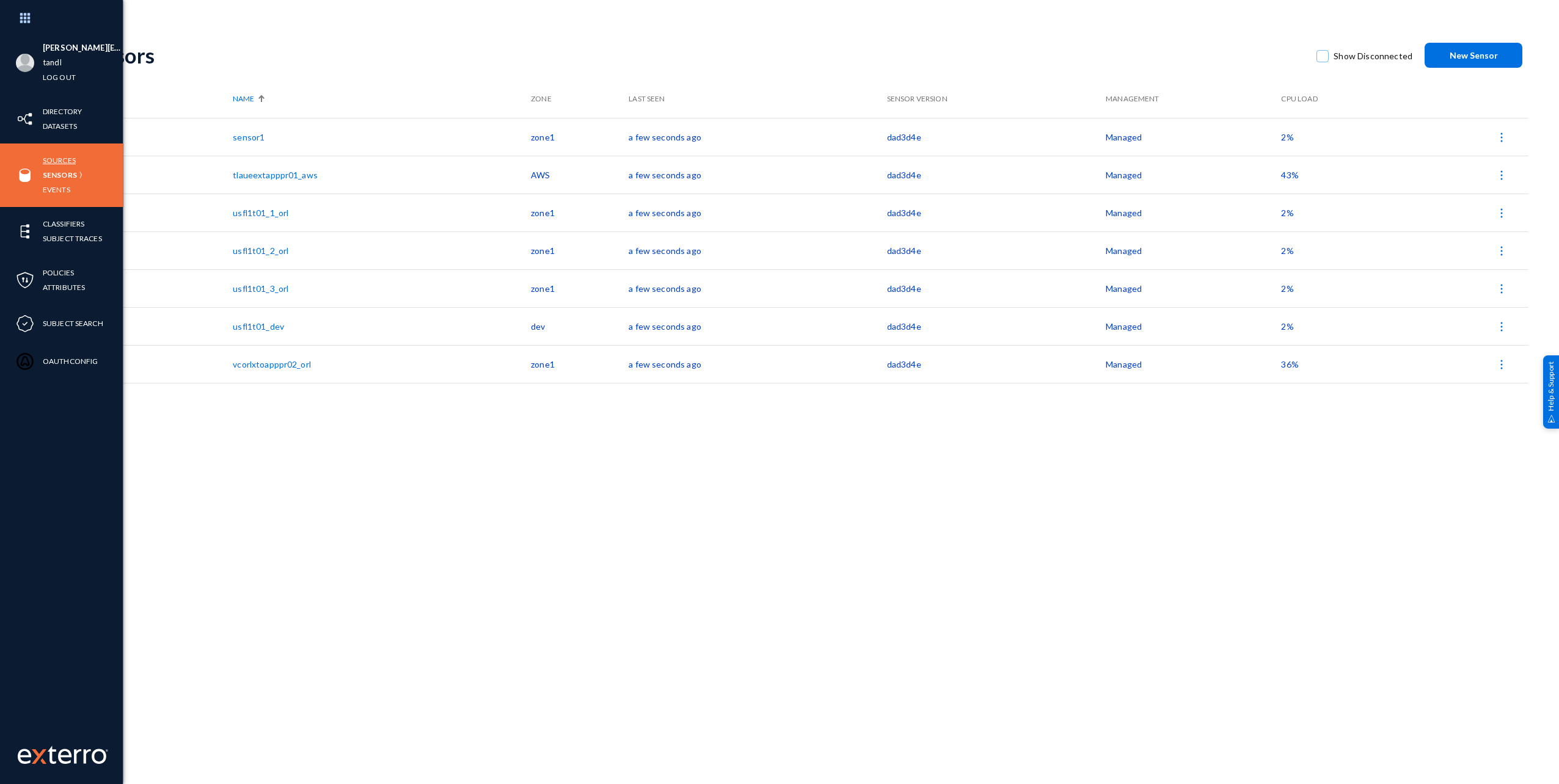
click at [64, 154] on link "Sources" at bounding box center [59, 160] width 33 height 14
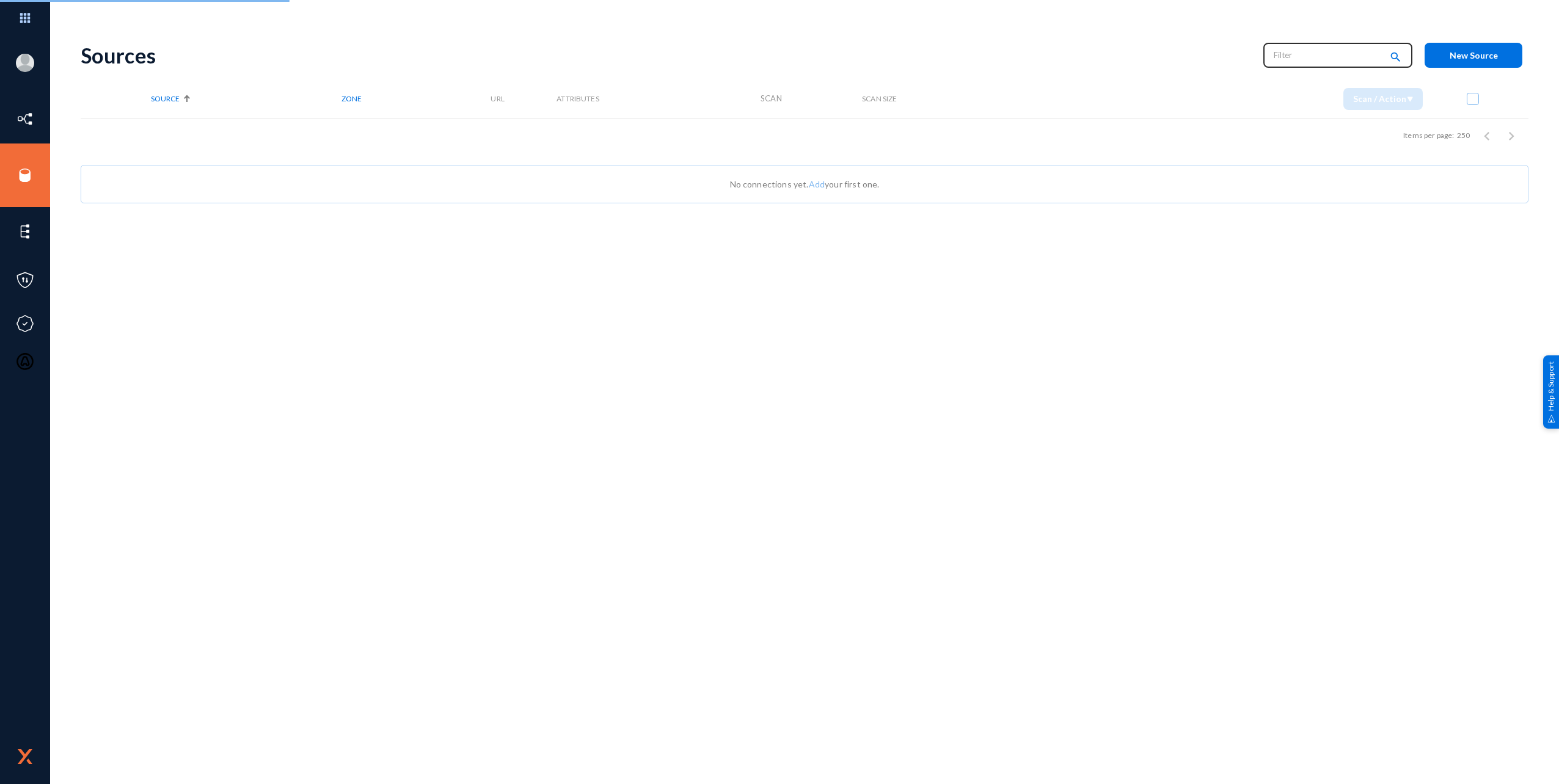
click at [1282, 60] on input "text" at bounding box center [1327, 55] width 107 height 18
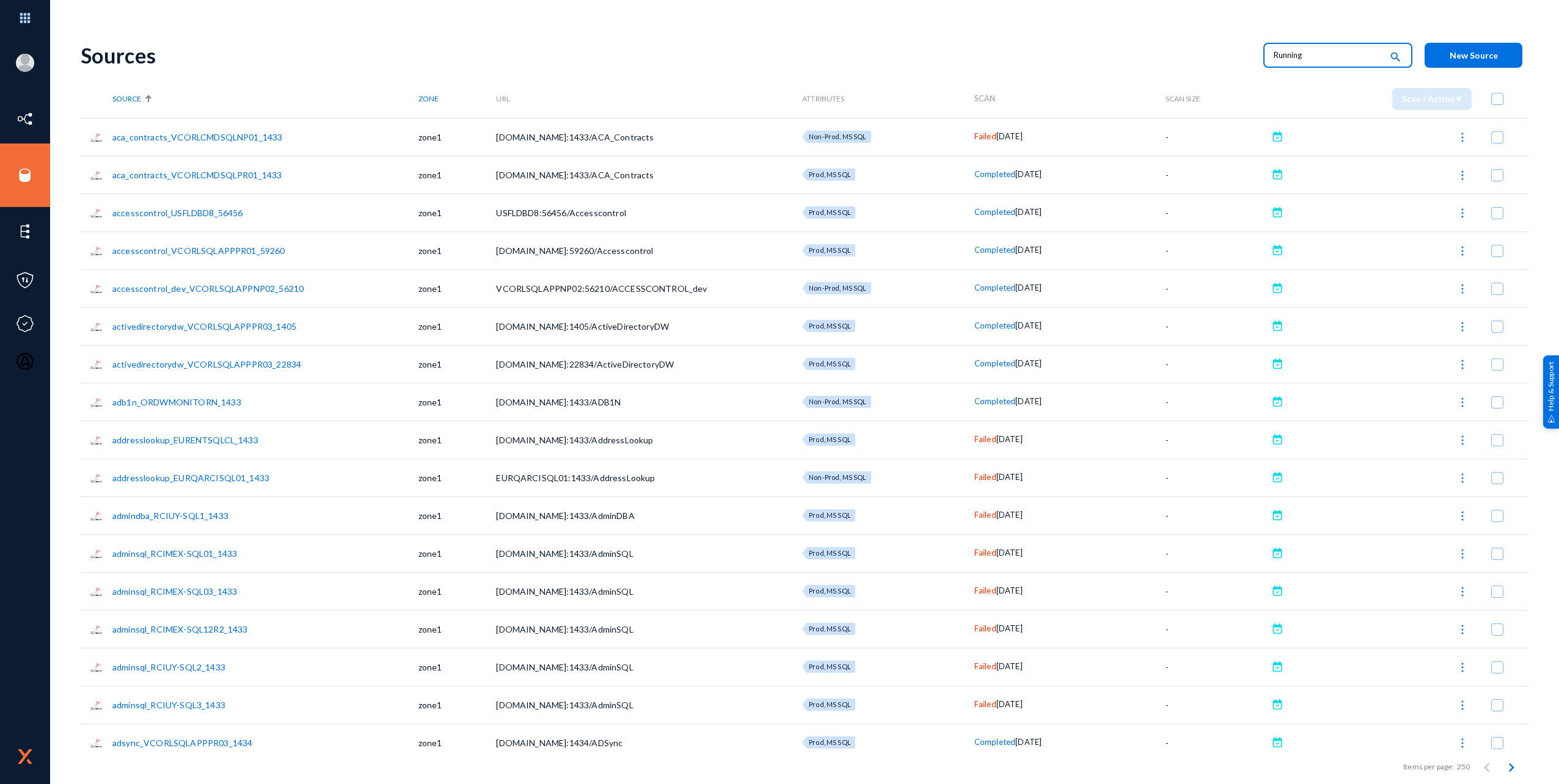
type input "Running"
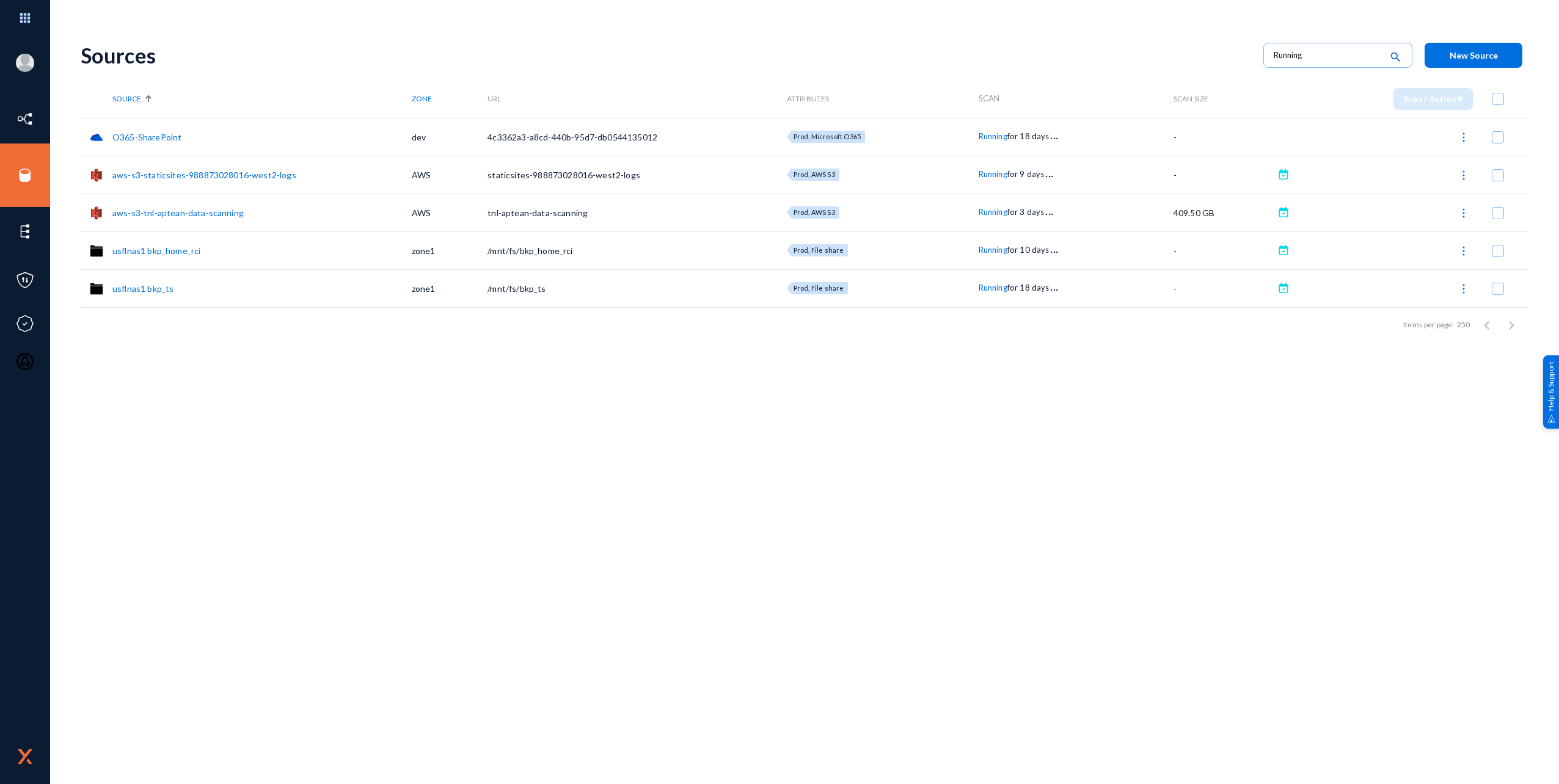
click at [992, 174] on span "Running" at bounding box center [993, 174] width 29 height 10
click at [947, 483] on div at bounding box center [780, 392] width 1559 height 784
click at [1001, 209] on span "Running" at bounding box center [993, 212] width 29 height 10
click at [986, 383] on div at bounding box center [780, 392] width 1559 height 784
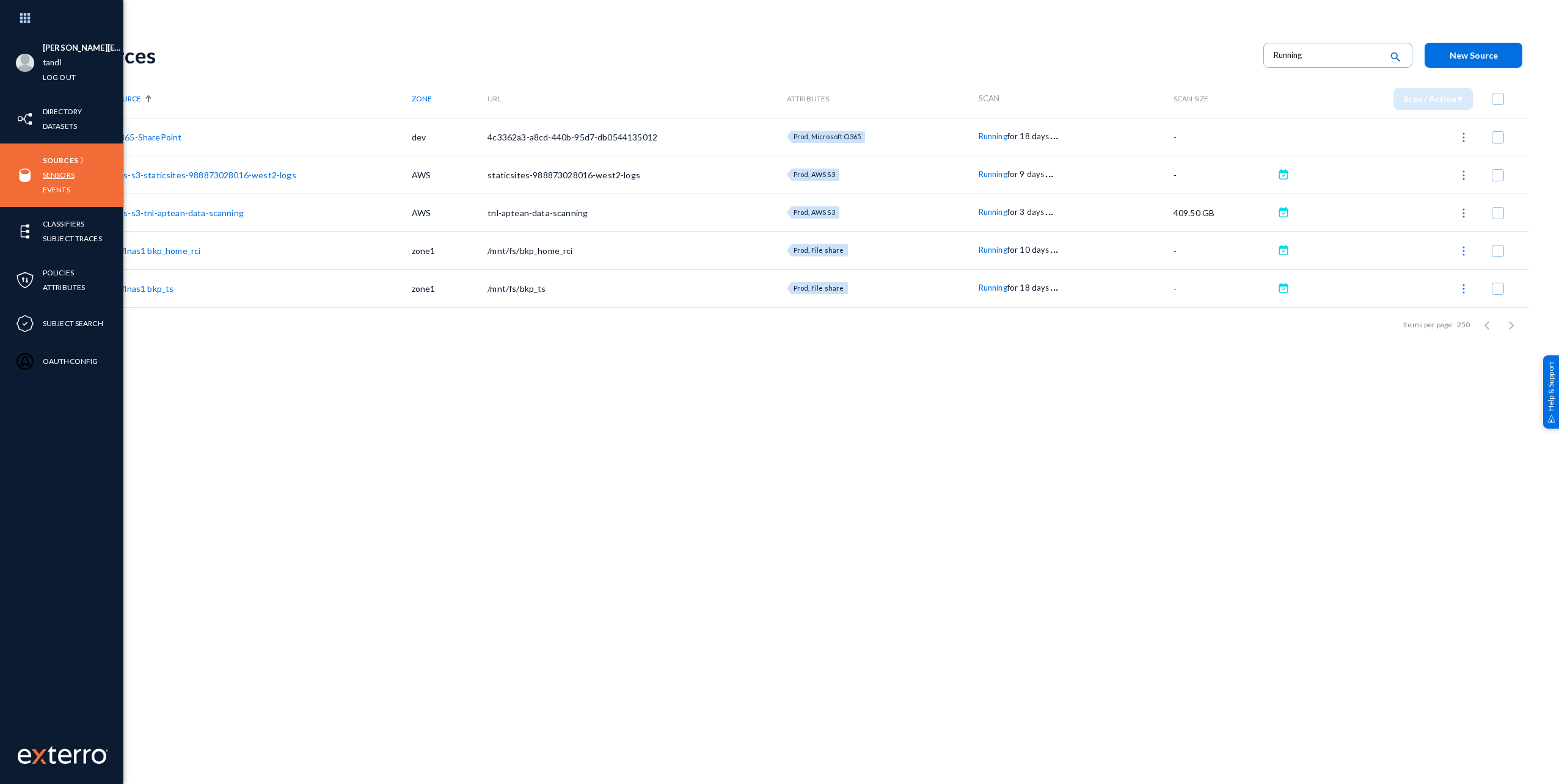
click at [61, 174] on link "Sensors" at bounding box center [59, 175] width 32 height 14
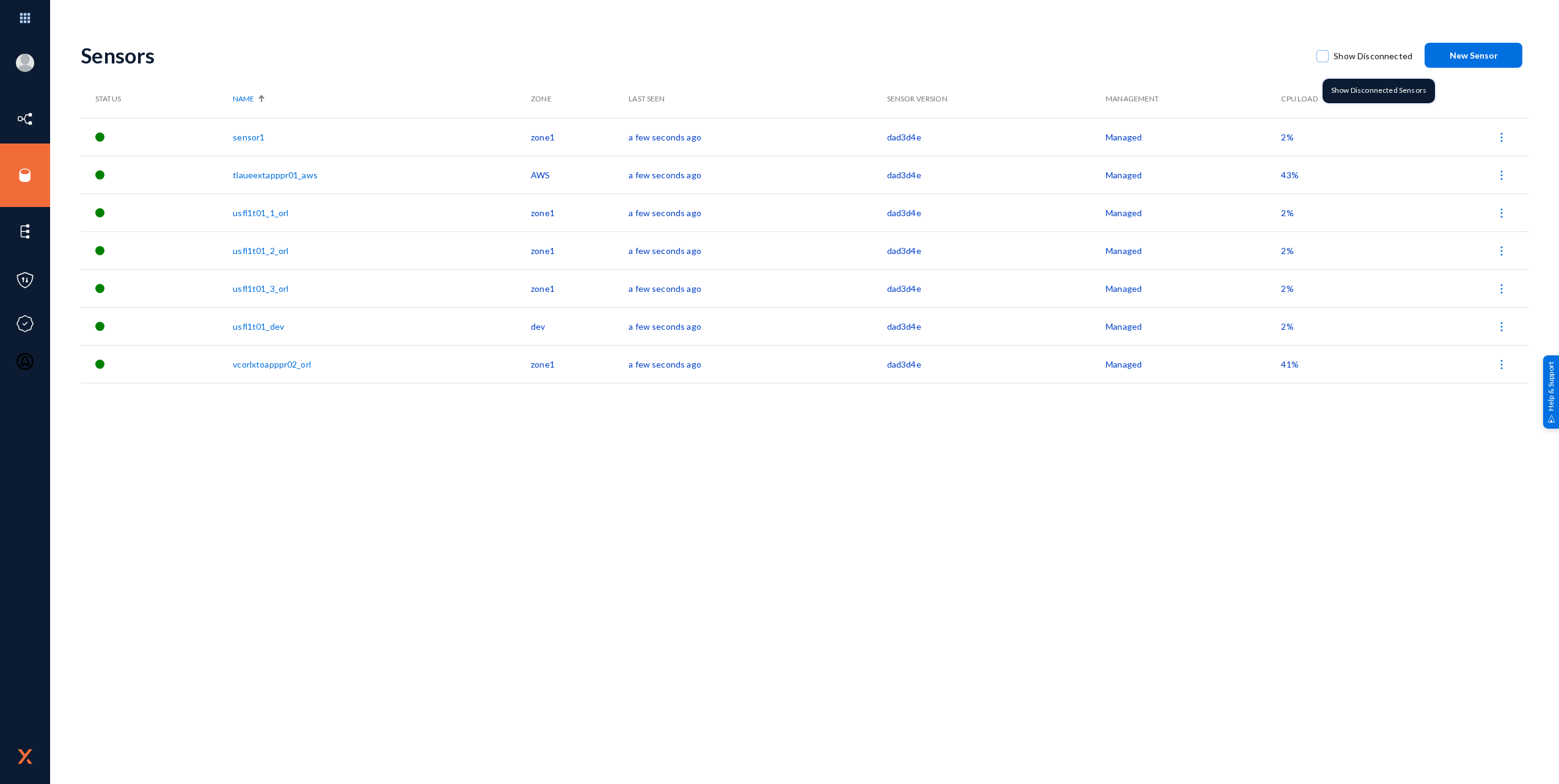
click at [1329, 53] on span at bounding box center [1323, 56] width 12 height 12
click at [1323, 62] on input "Show Disconnected" at bounding box center [1323, 62] width 2 height 2
checkbox input "true"
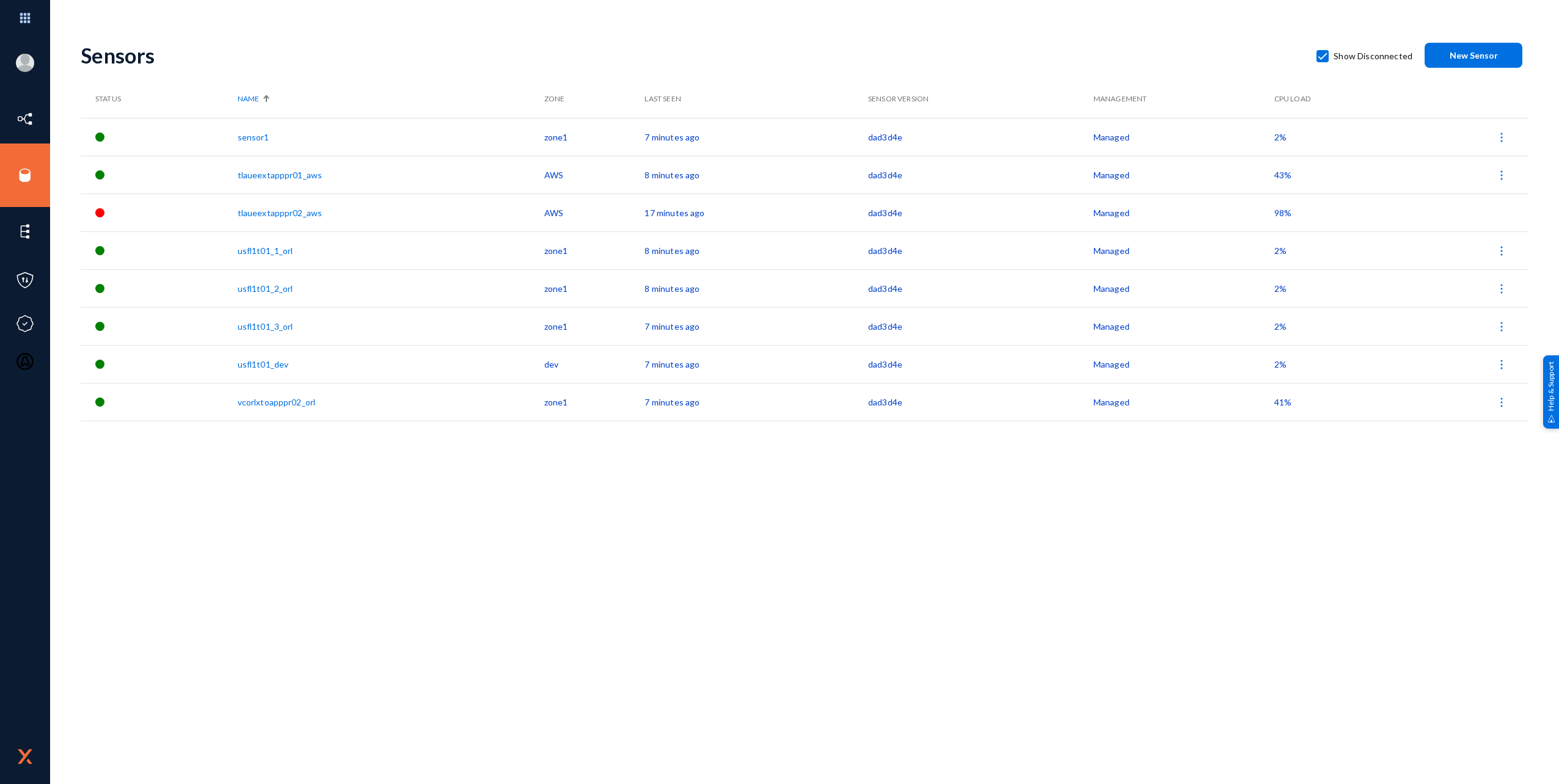
click at [266, 564] on div "Sensors Show Disconnected New Sensor Status Name Zone Last Seen Sensor Version …" at bounding box center [804, 407] width 1448 height 754
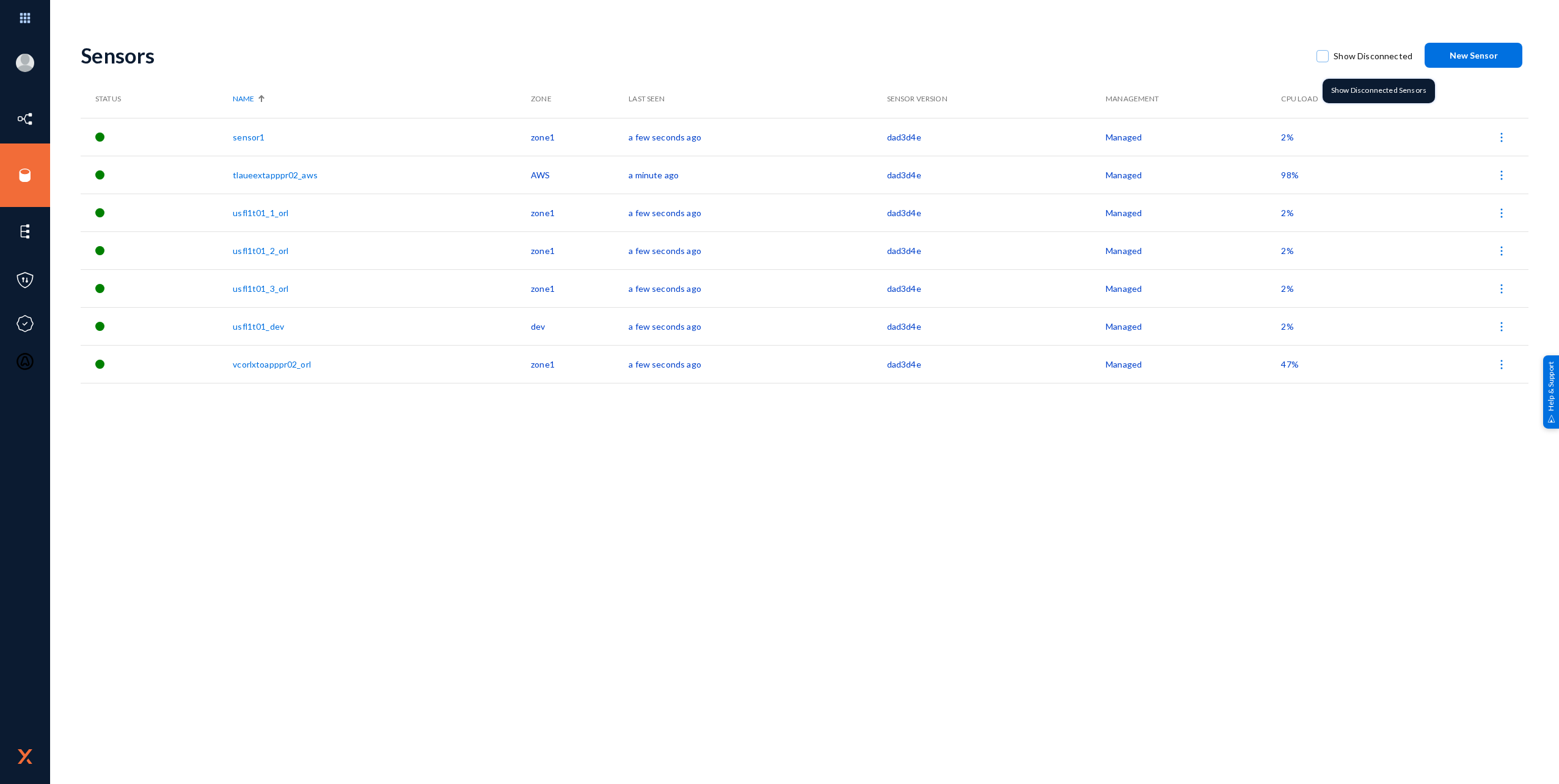
click at [1344, 54] on span "Show Disconnected" at bounding box center [1372, 56] width 79 height 18
click at [1323, 62] on input "Show Disconnected" at bounding box center [1323, 62] width 2 height 2
checkbox input "true"
click at [513, 515] on div "Sensors Show Disconnected New Sensor Status Name Zone Last Seen Sensor Version …" at bounding box center [804, 407] width 1448 height 754
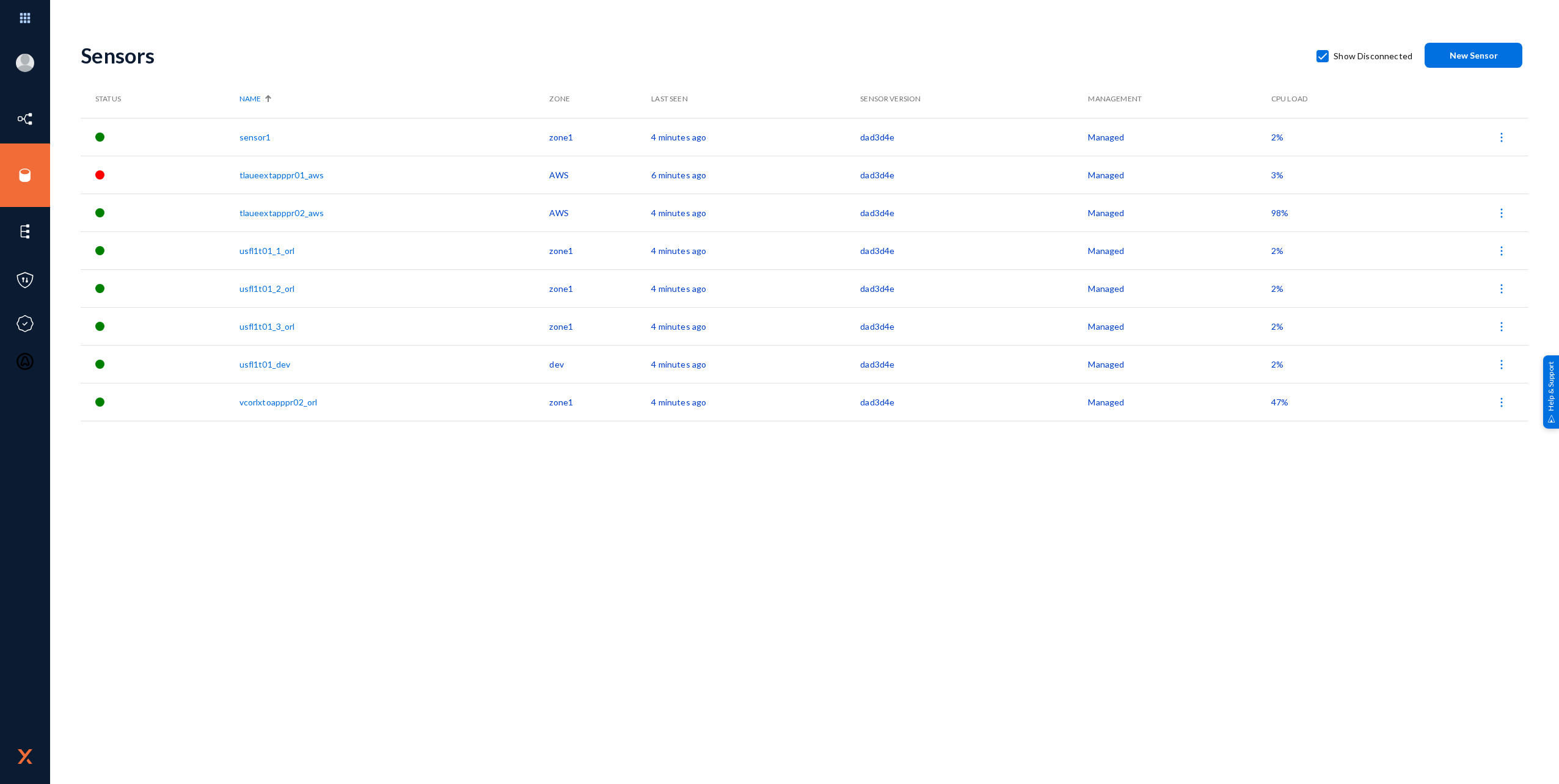
click at [645, 655] on div "Sensors Show Disconnected New Sensor Status Name Zone Last Seen Sensor Version …" at bounding box center [804, 407] width 1448 height 754
click at [755, 616] on div "Sensors Show Disconnected New Sensor Status Name Zone Last Seen Sensor Version …" at bounding box center [804, 407] width 1448 height 754
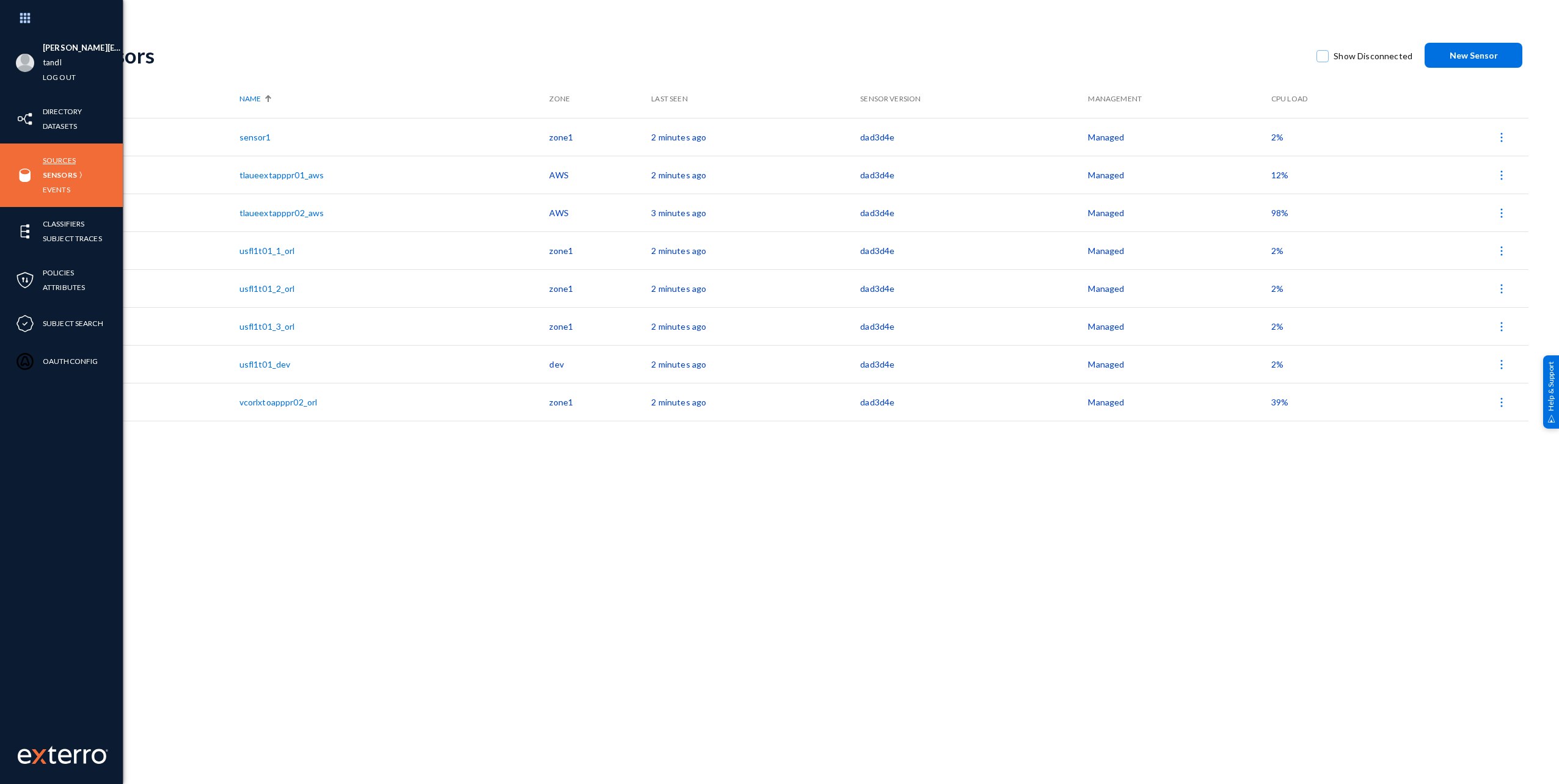
click at [54, 160] on link "Sources" at bounding box center [59, 160] width 33 height 14
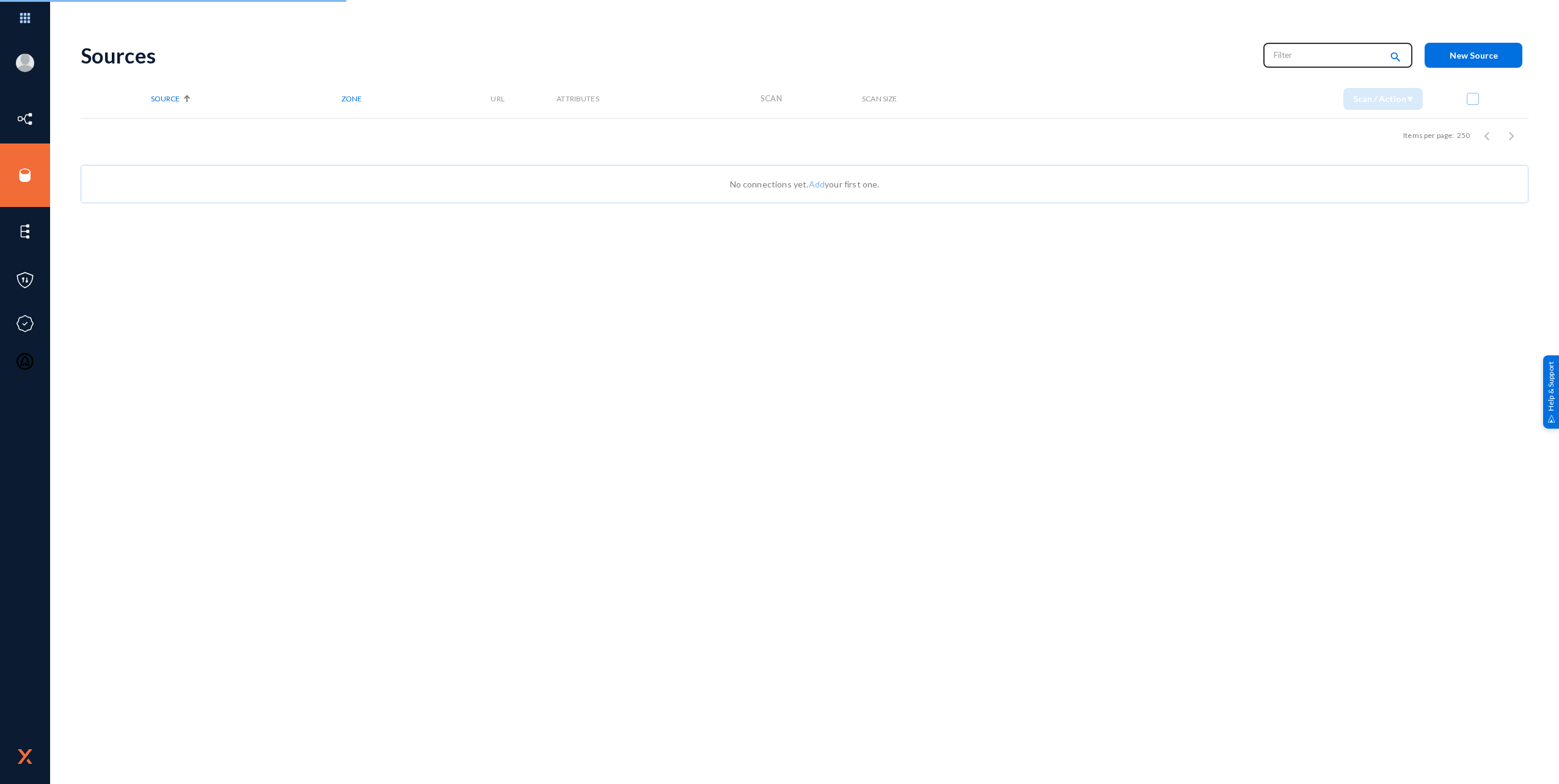
click at [1317, 51] on input "text" at bounding box center [1327, 55] width 107 height 18
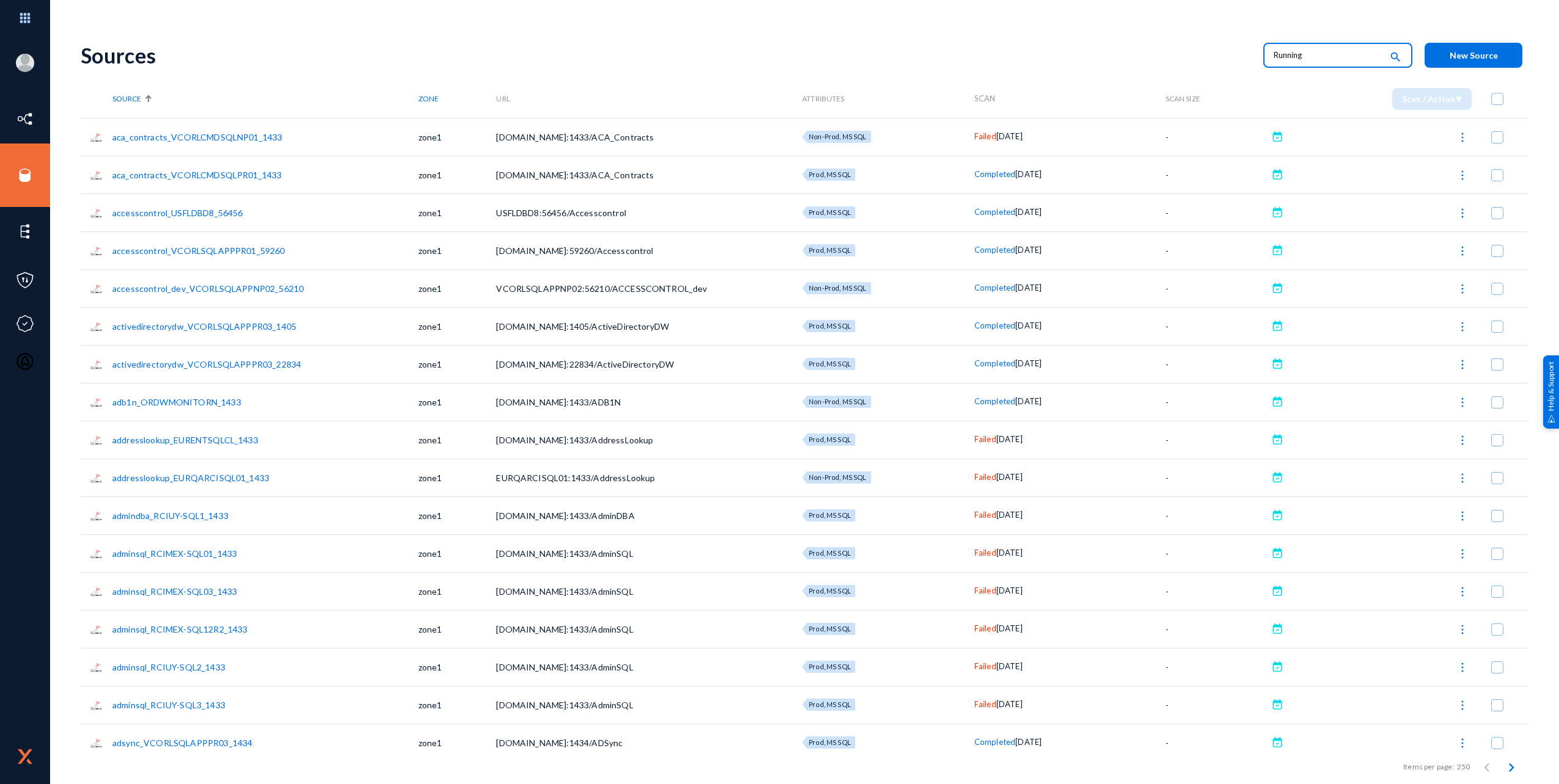
type input "Running"
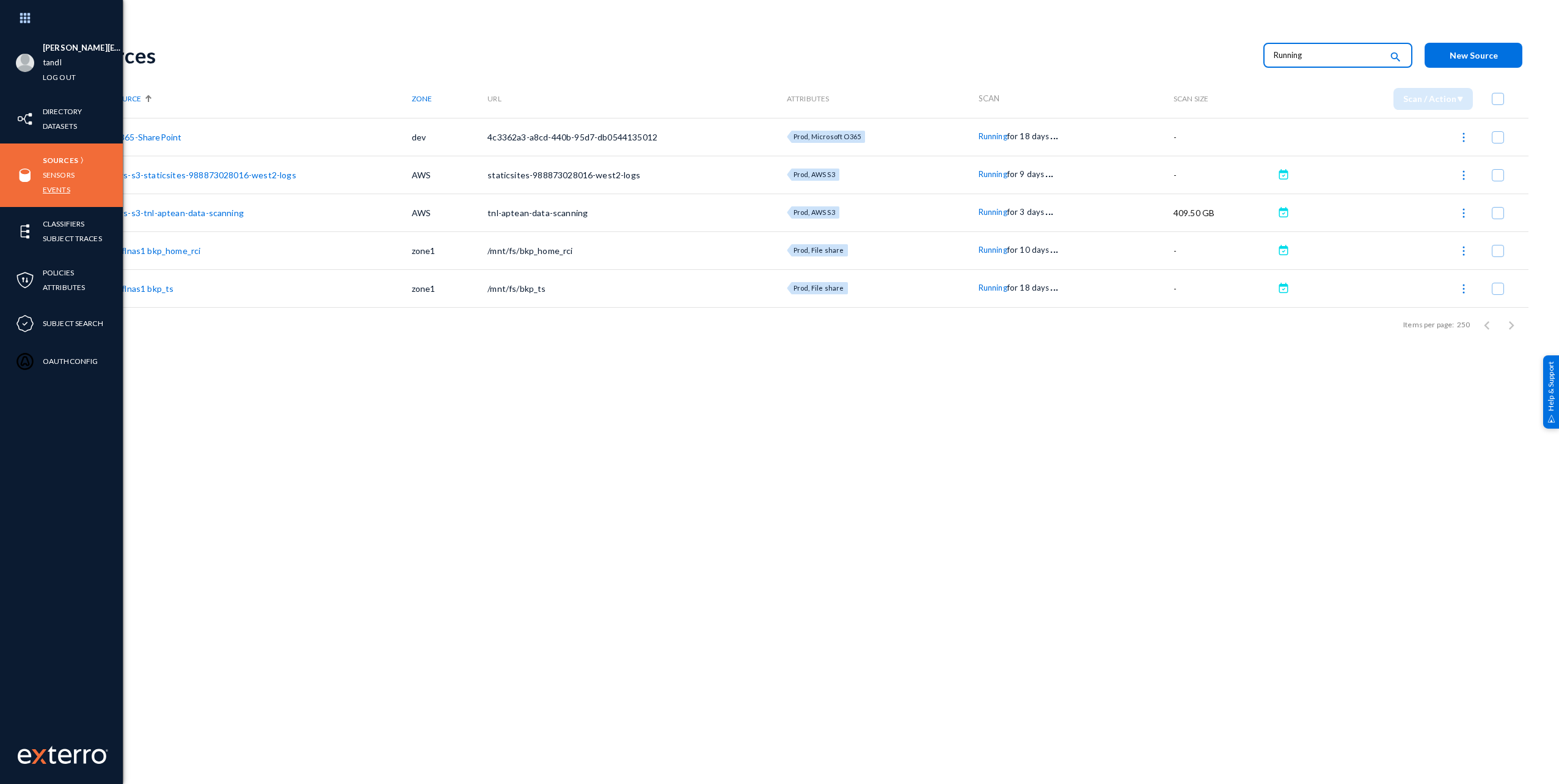
click at [61, 188] on link "Events" at bounding box center [56, 189] width 28 height 14
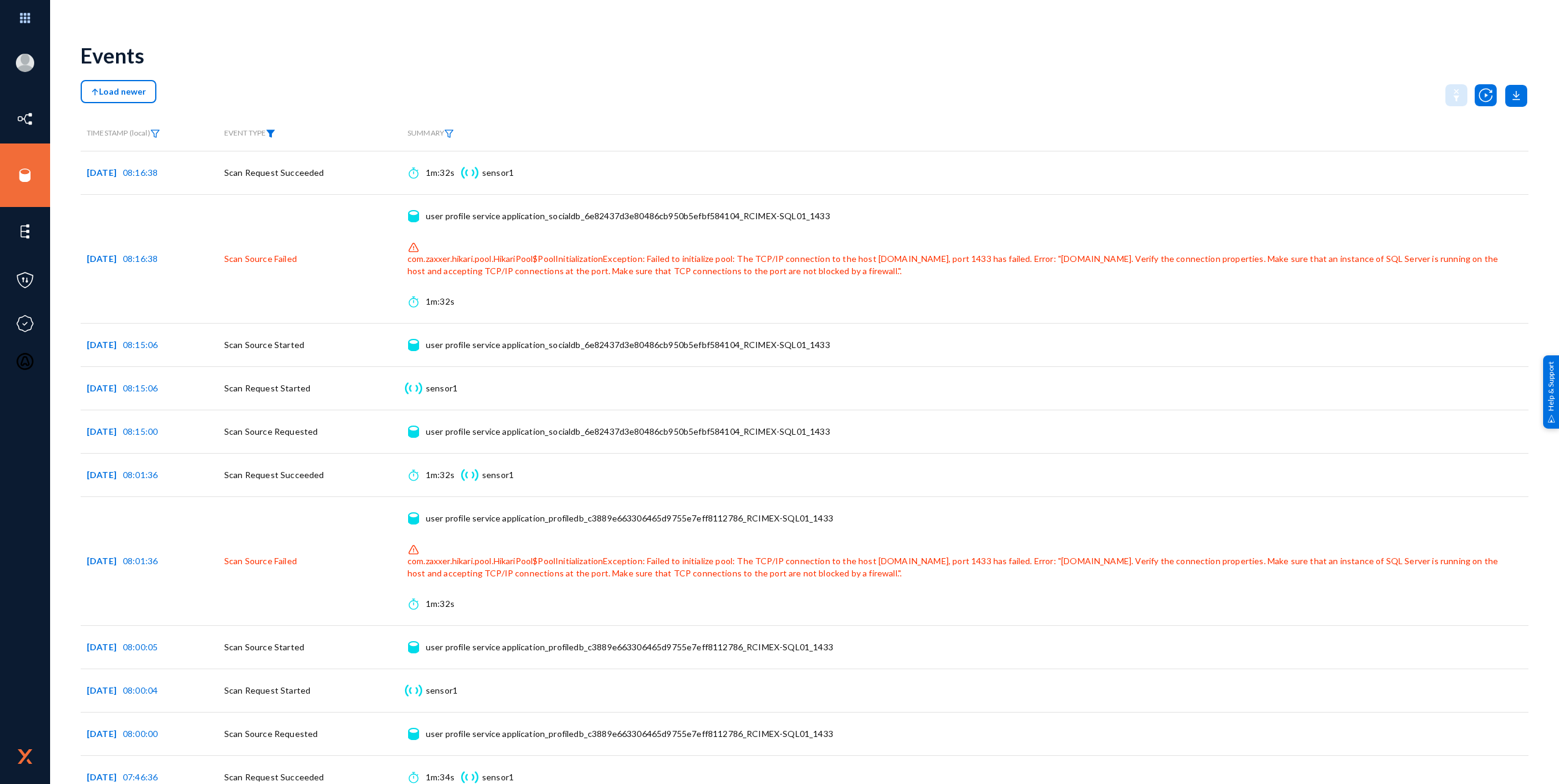
click at [275, 133] on img at bounding box center [270, 134] width 10 height 8
click at [284, 170] on span at bounding box center [283, 172] width 80 height 11
click at [277, 172] on span "Sensor Started" at bounding box center [312, 172] width 139 height 22
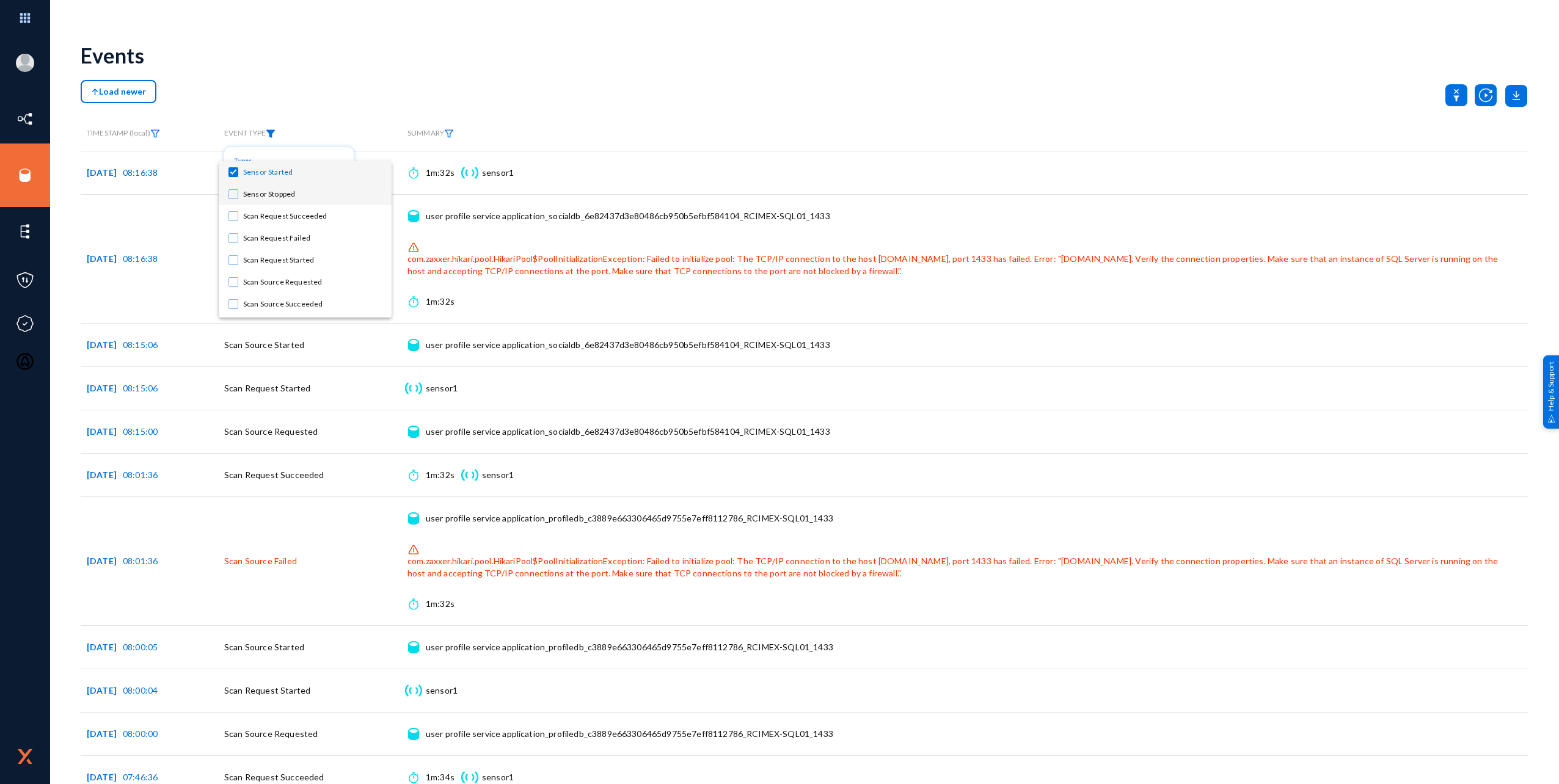
click at [272, 190] on span "Sensor Stopped" at bounding box center [312, 194] width 139 height 22
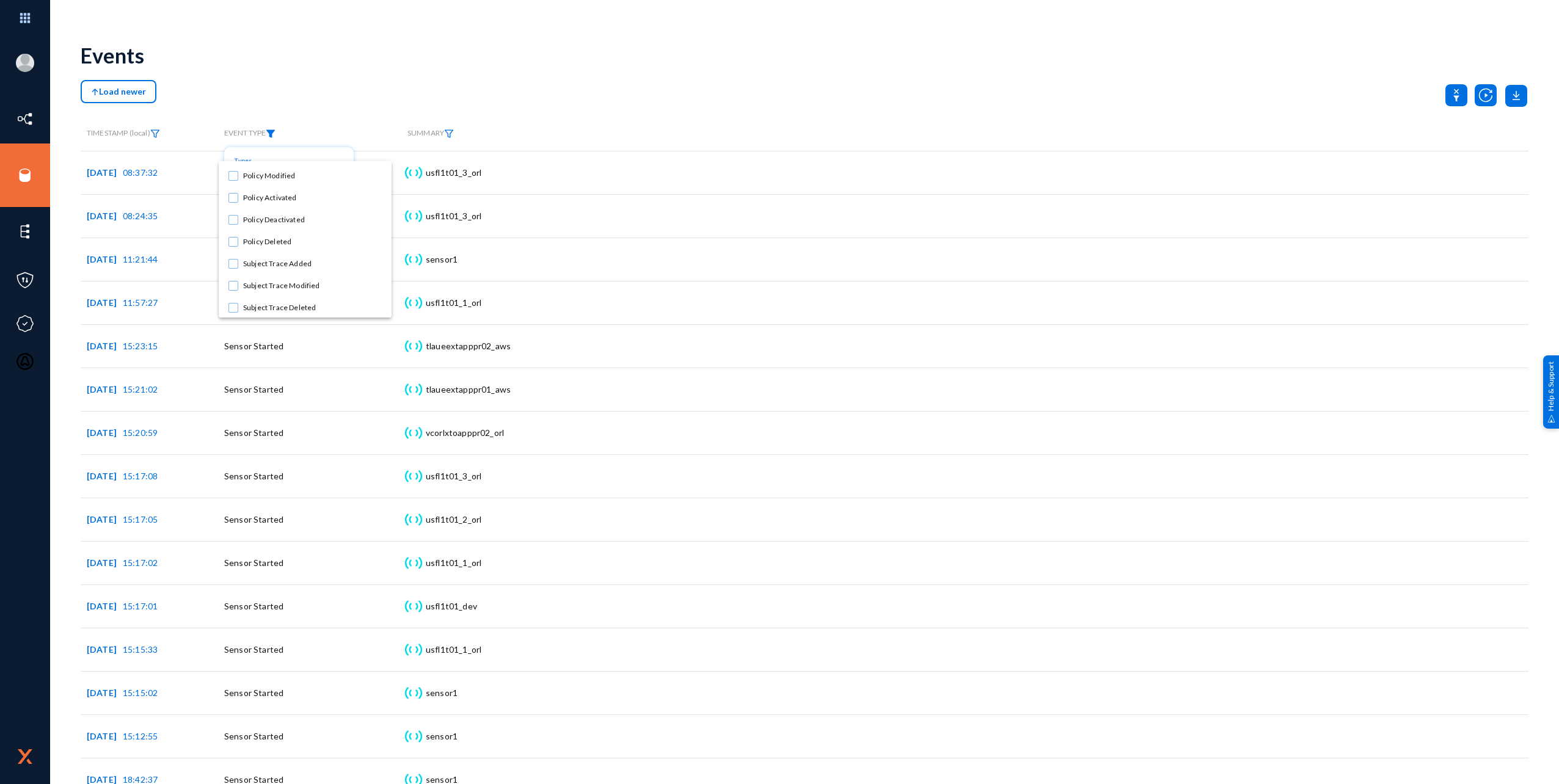
scroll to position [789, 0]
click at [307, 78] on div at bounding box center [780, 392] width 1559 height 784
click at [299, 80] on div at bounding box center [780, 392] width 1559 height 784
click at [140, 90] on span "Load newer" at bounding box center [118, 92] width 55 height 11
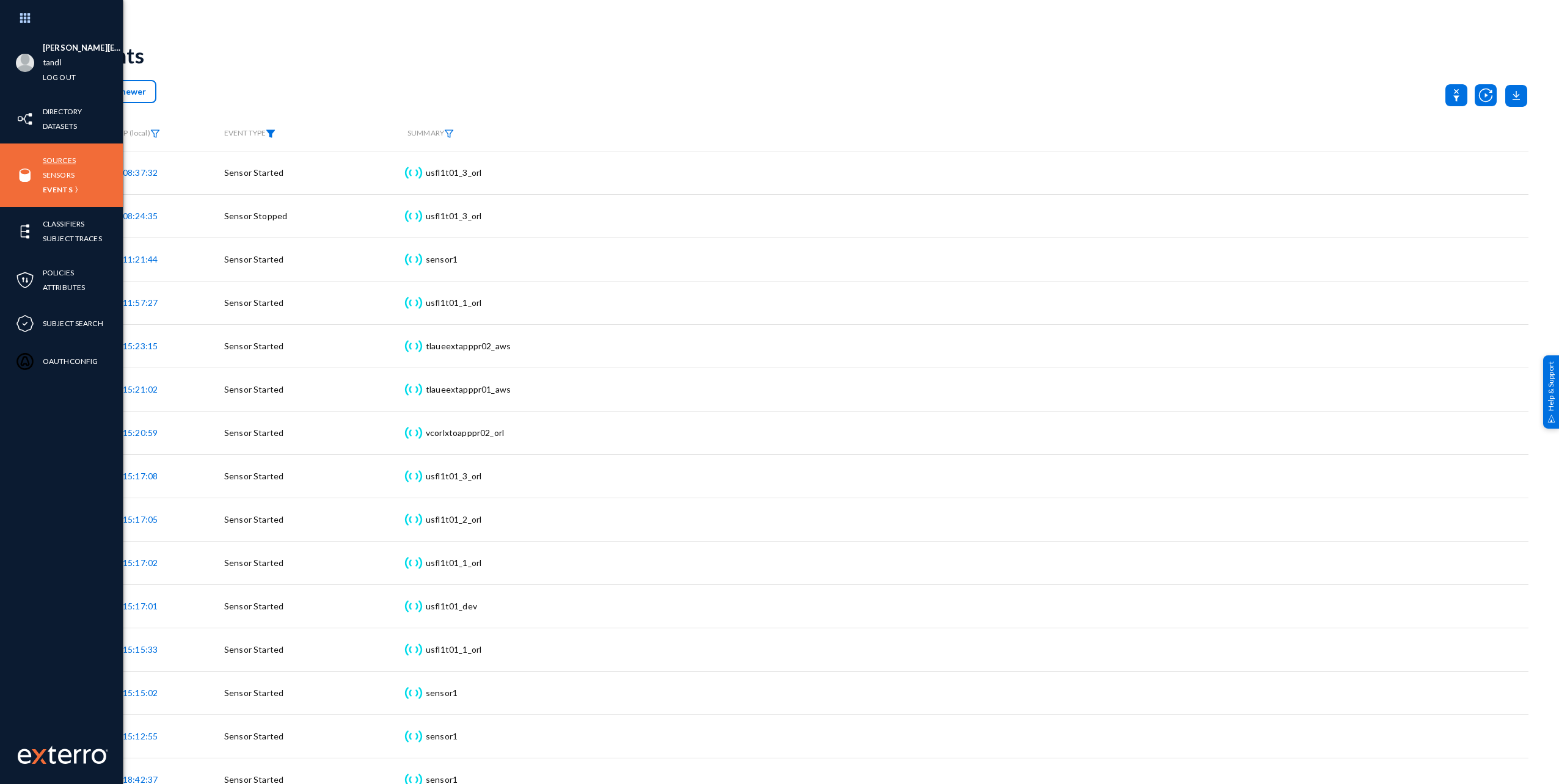
click at [60, 157] on link "Sources" at bounding box center [59, 160] width 33 height 14
